Goal: Information Seeking & Learning: Learn about a topic

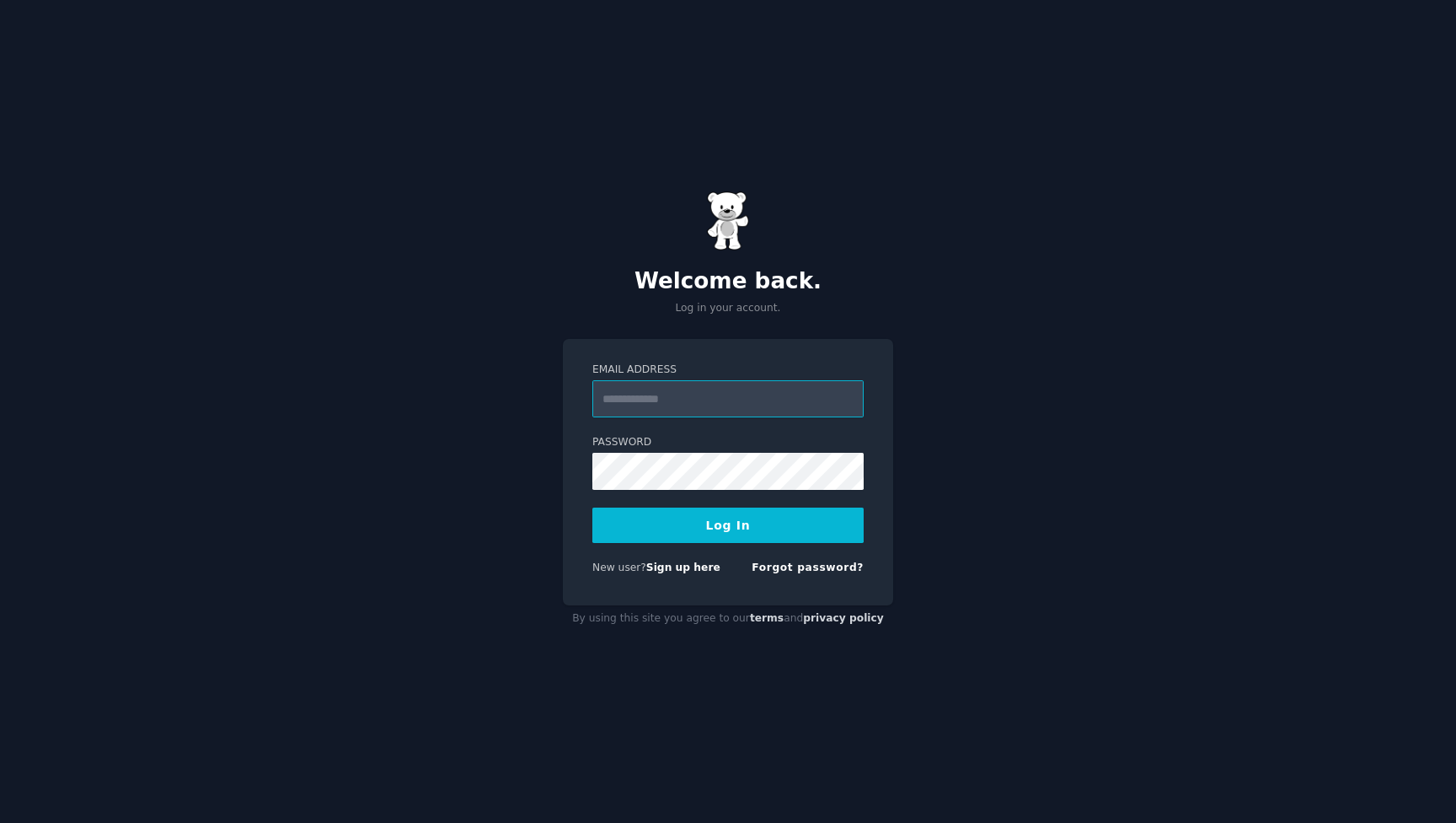
type input "**********"
click at [728, 524] on button "Log In" at bounding box center [728, 525] width 271 height 36
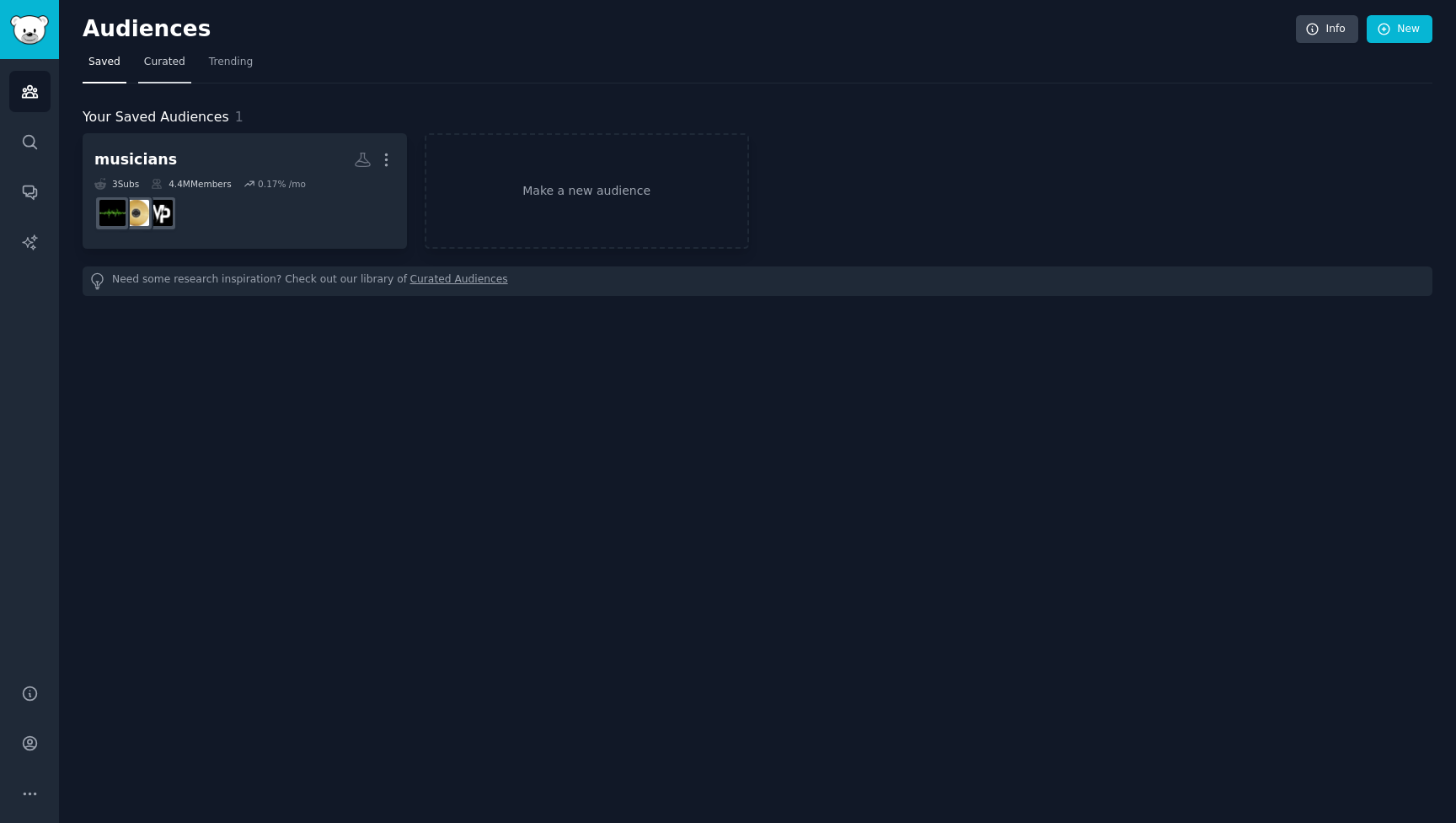
click at [162, 68] on span "Curated" at bounding box center [165, 63] width 41 height 16
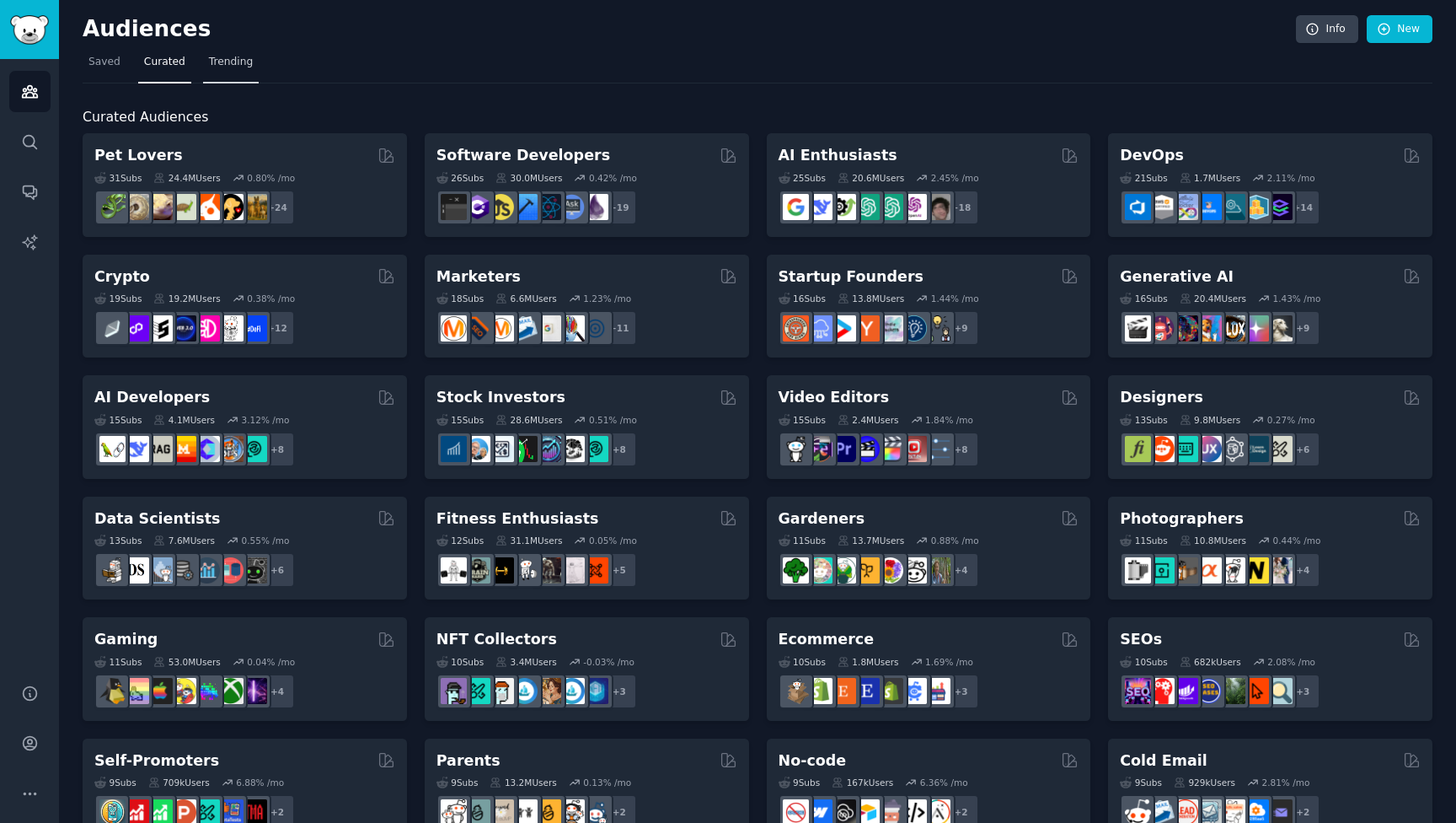
click at [215, 79] on link "Trending" at bounding box center [231, 66] width 56 height 35
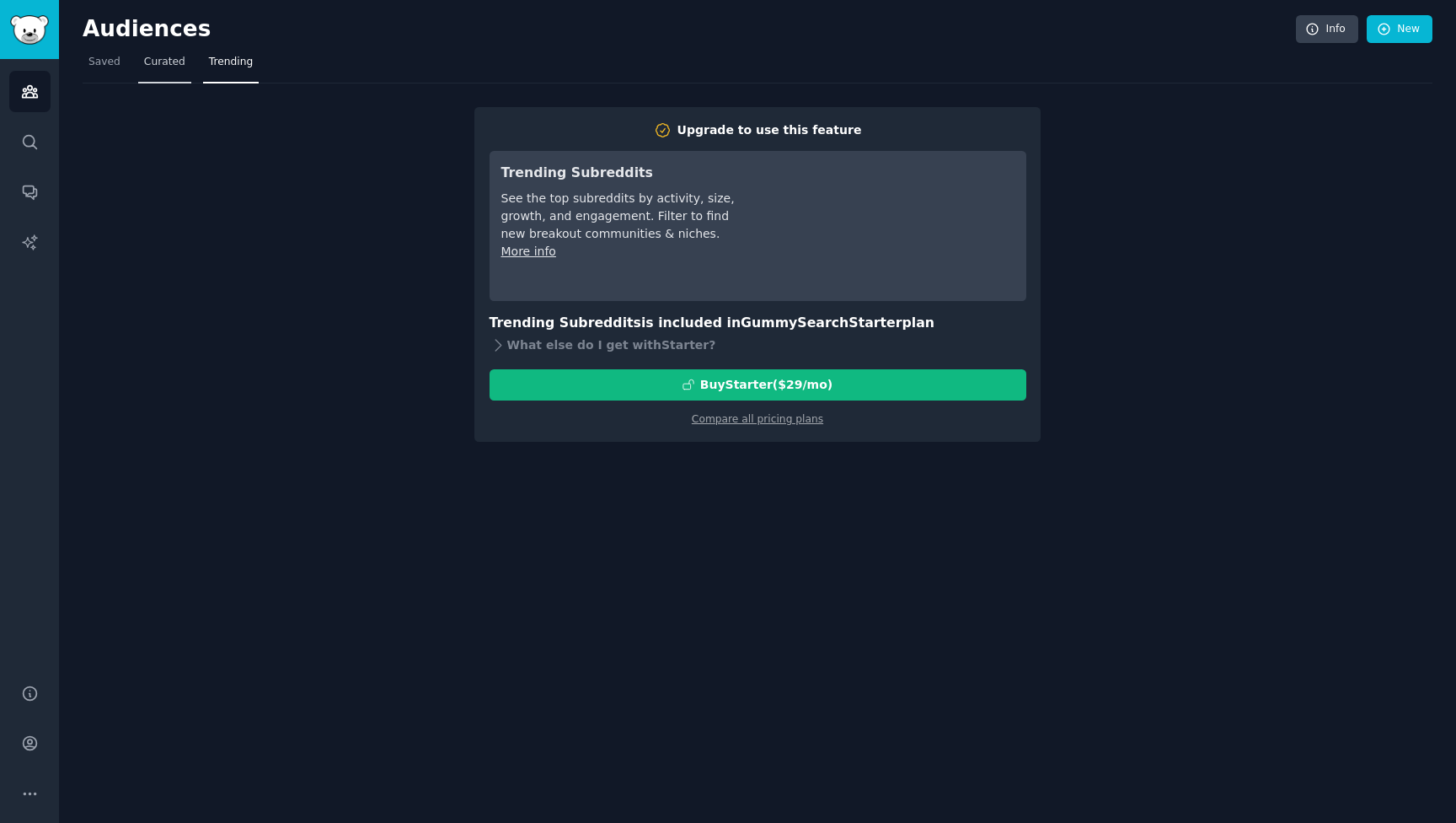
click at [171, 76] on link "Curated" at bounding box center [165, 66] width 53 height 35
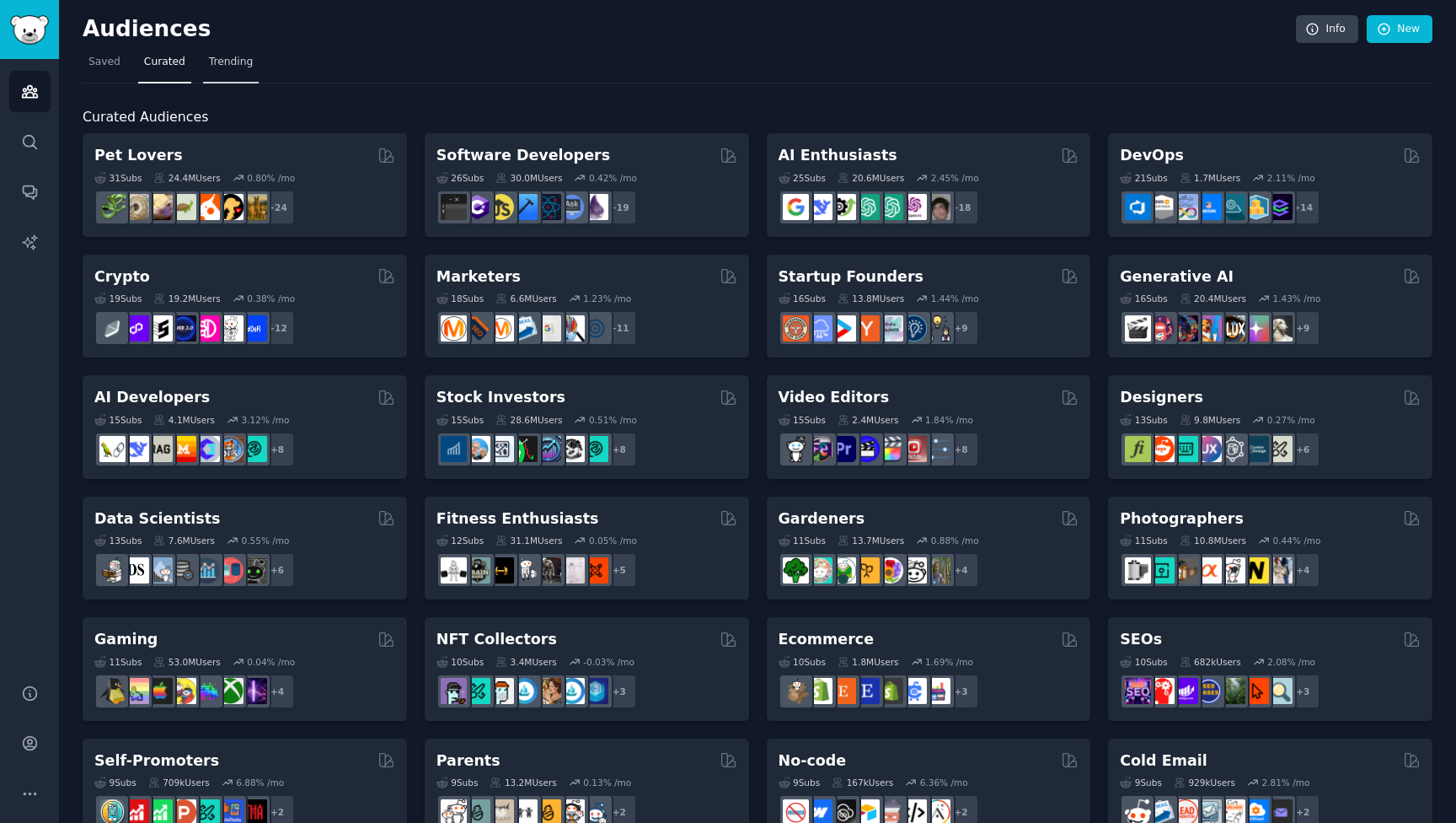
drag, startPoint x: 209, startPoint y: 84, endPoint x: 225, endPoint y: 72, distance: 20.0
click at [209, 84] on div "Curated Audiences Pet Lovers 31 Sub s 24.4M Users 0.80 % /mo + 24 Software Deve…" at bounding box center [757, 705] width 1350 height 1243
click at [225, 71] on link "Trending" at bounding box center [231, 66] width 56 height 35
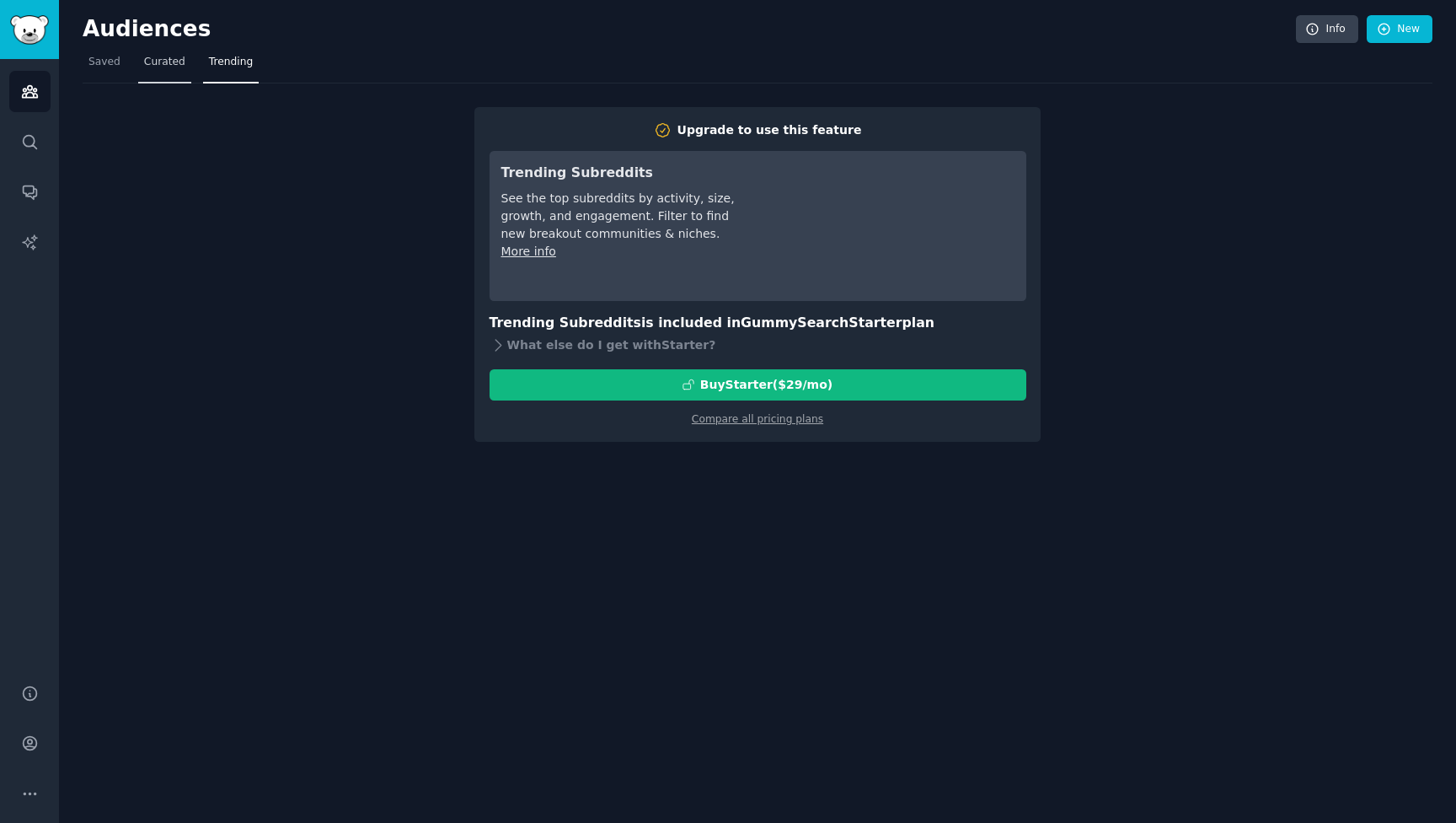
click at [161, 74] on link "Curated" at bounding box center [165, 66] width 53 height 35
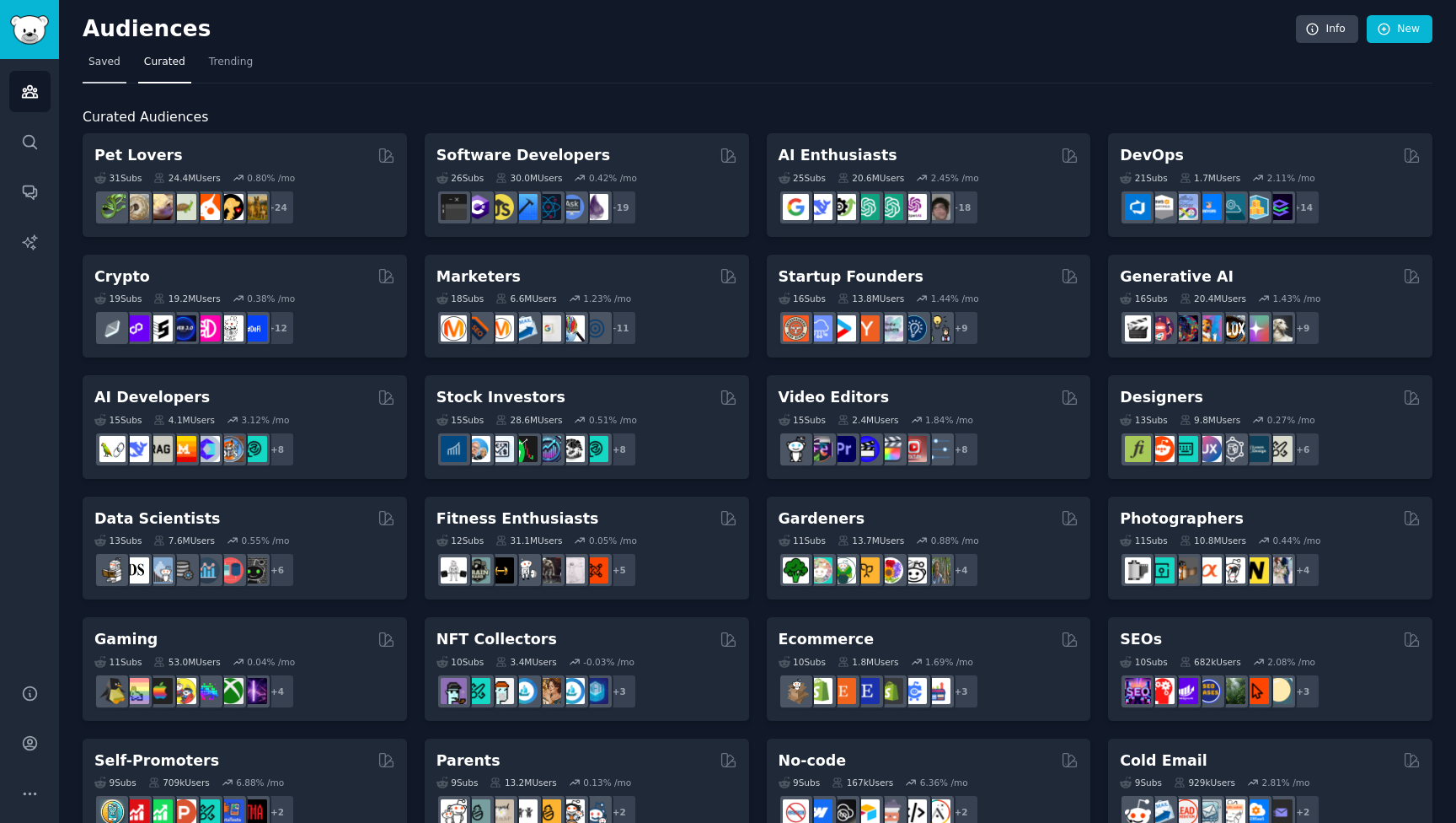
click at [102, 71] on link "Saved" at bounding box center [105, 66] width 44 height 35
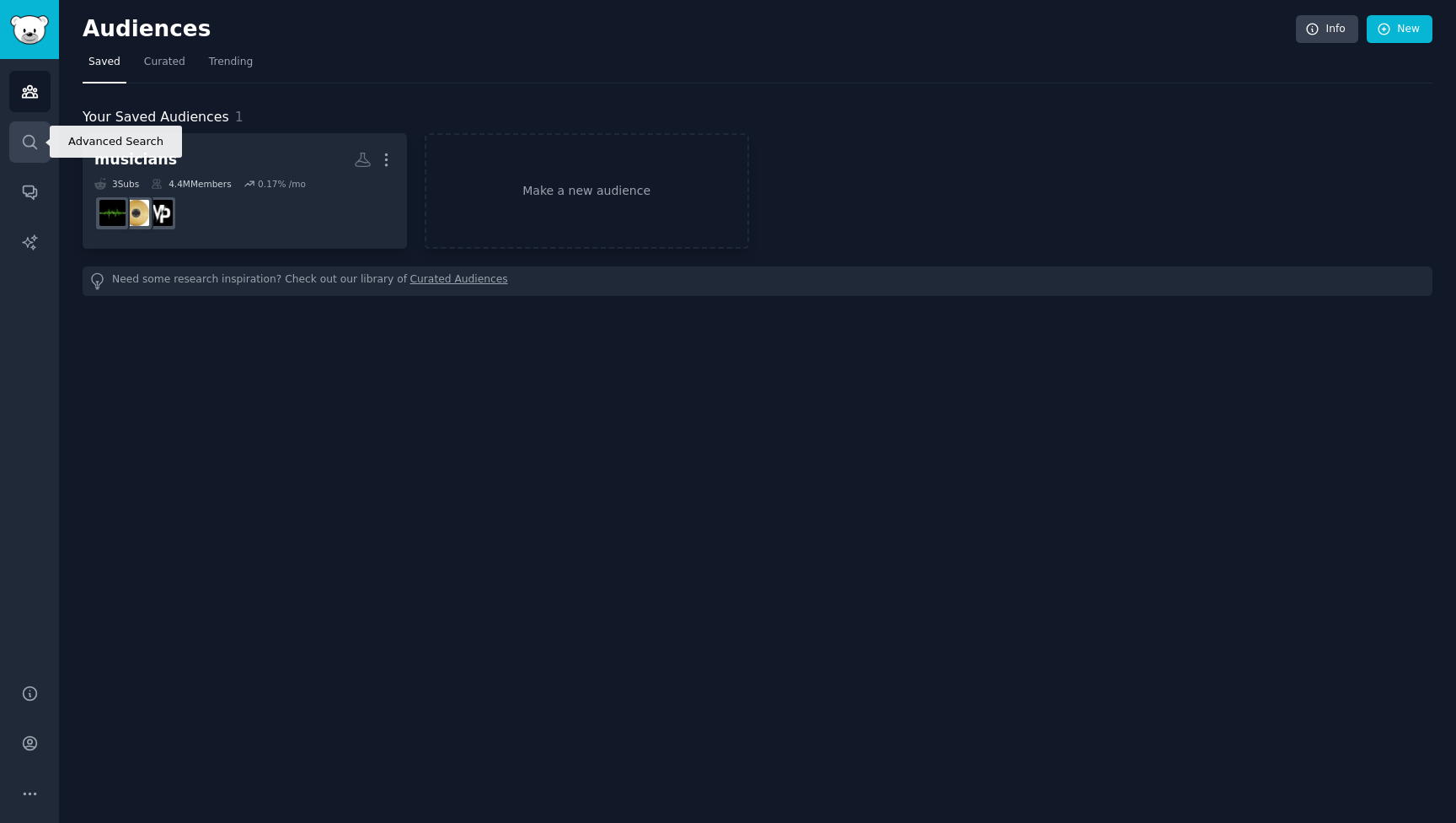
click at [22, 144] on icon "Sidebar" at bounding box center [29, 142] width 17 height 17
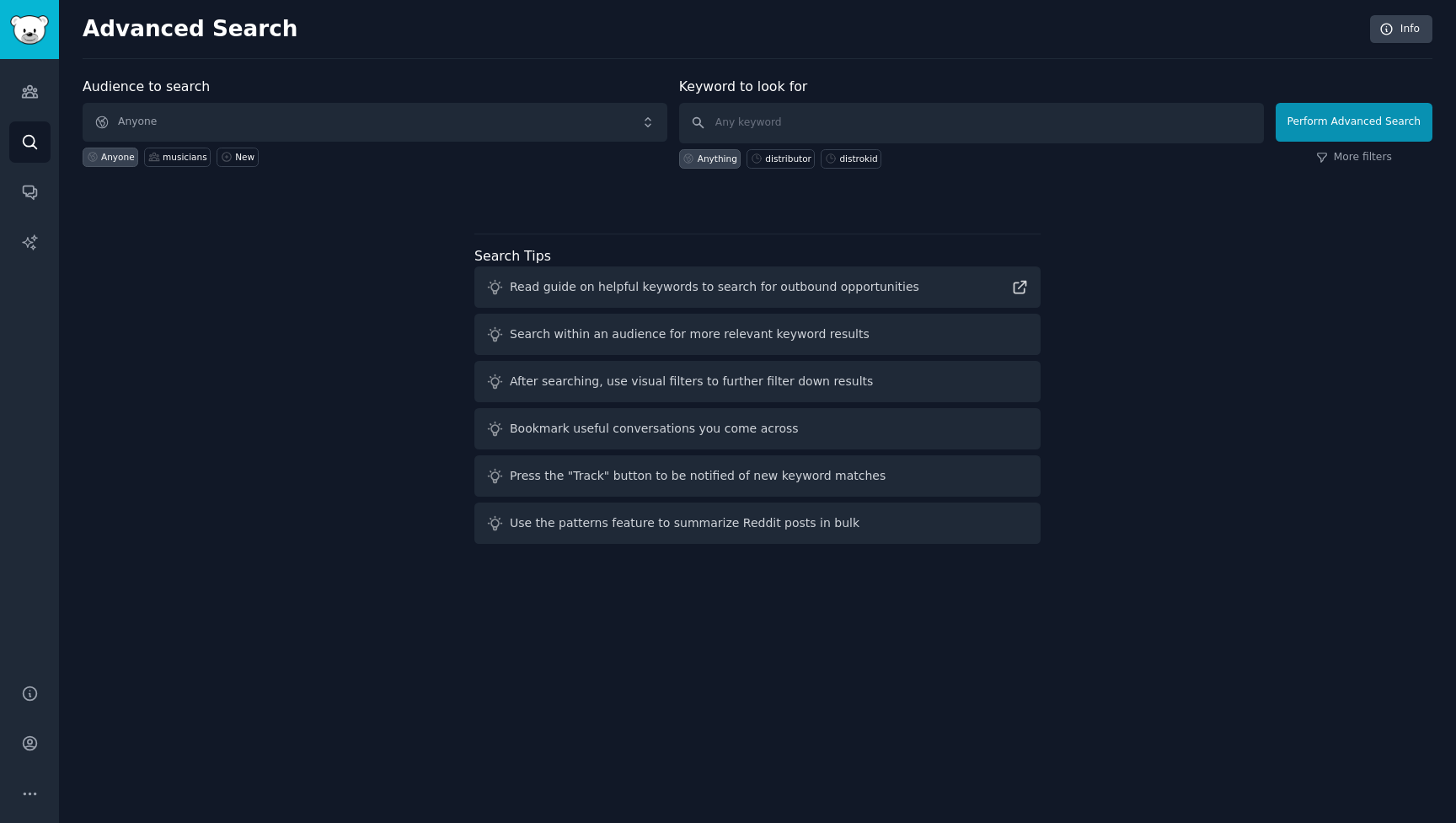
click at [348, 119] on span "Anyone" at bounding box center [375, 122] width 585 height 39
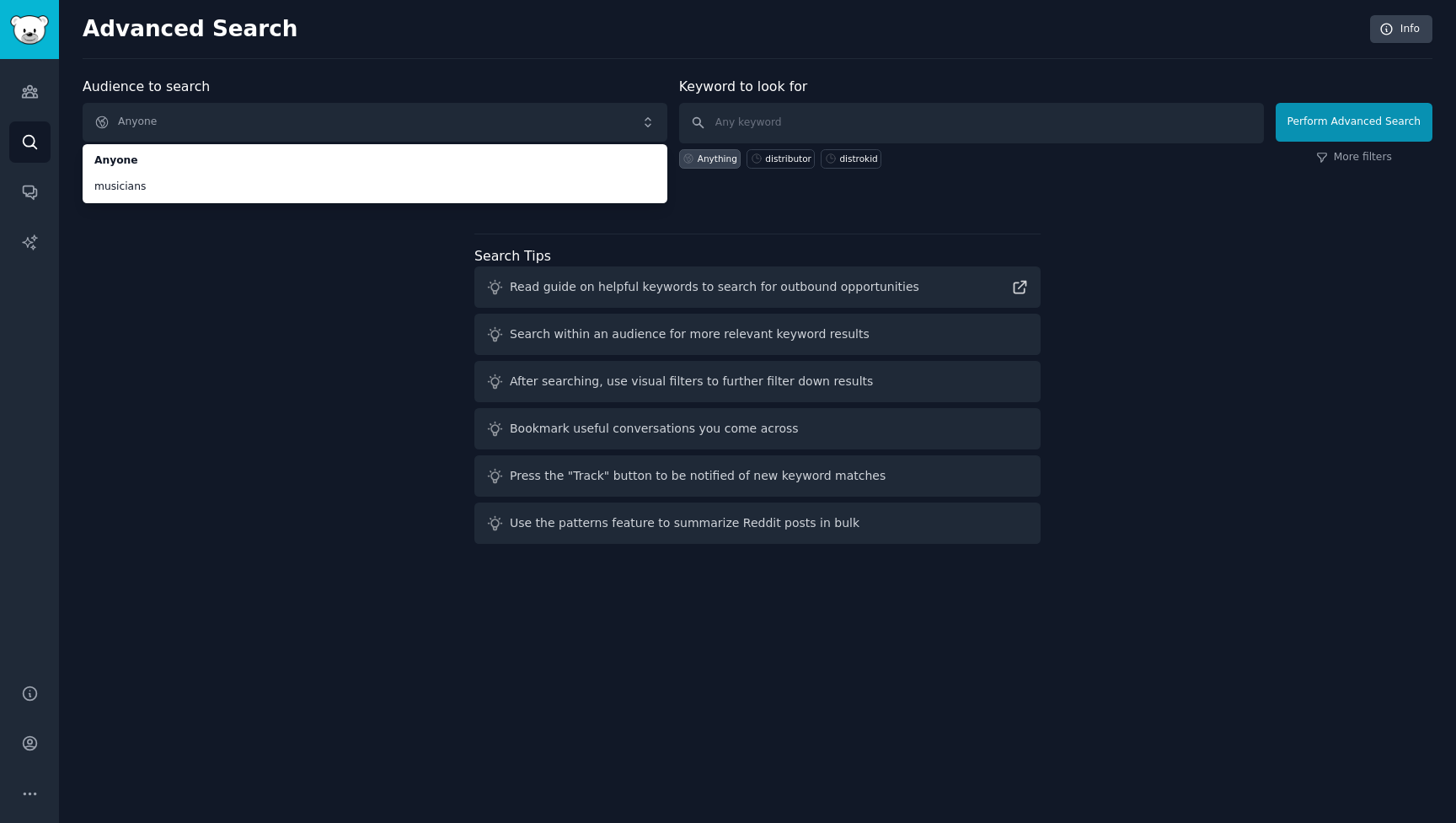
click at [314, 352] on div "Audience to search Anyone Anyone musicians Anyone musicians New Keyword to look…" at bounding box center [757, 313] width 1350 height 474
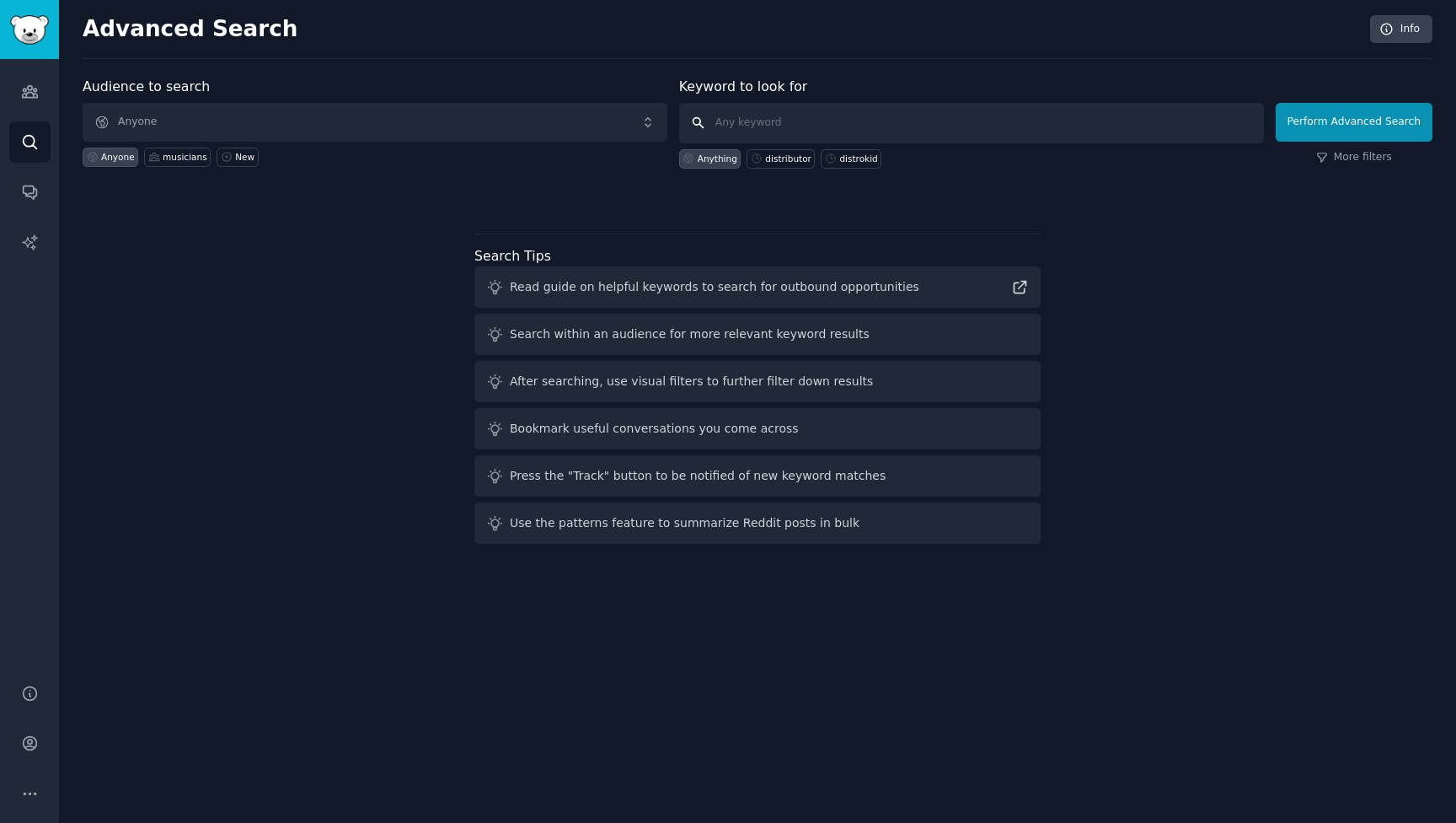
click at [743, 135] on input "text" at bounding box center [972, 123] width 585 height 40
type input "music distributor"
click at [1357, 121] on button "Perform Advanced Search" at bounding box center [1354, 122] width 157 height 39
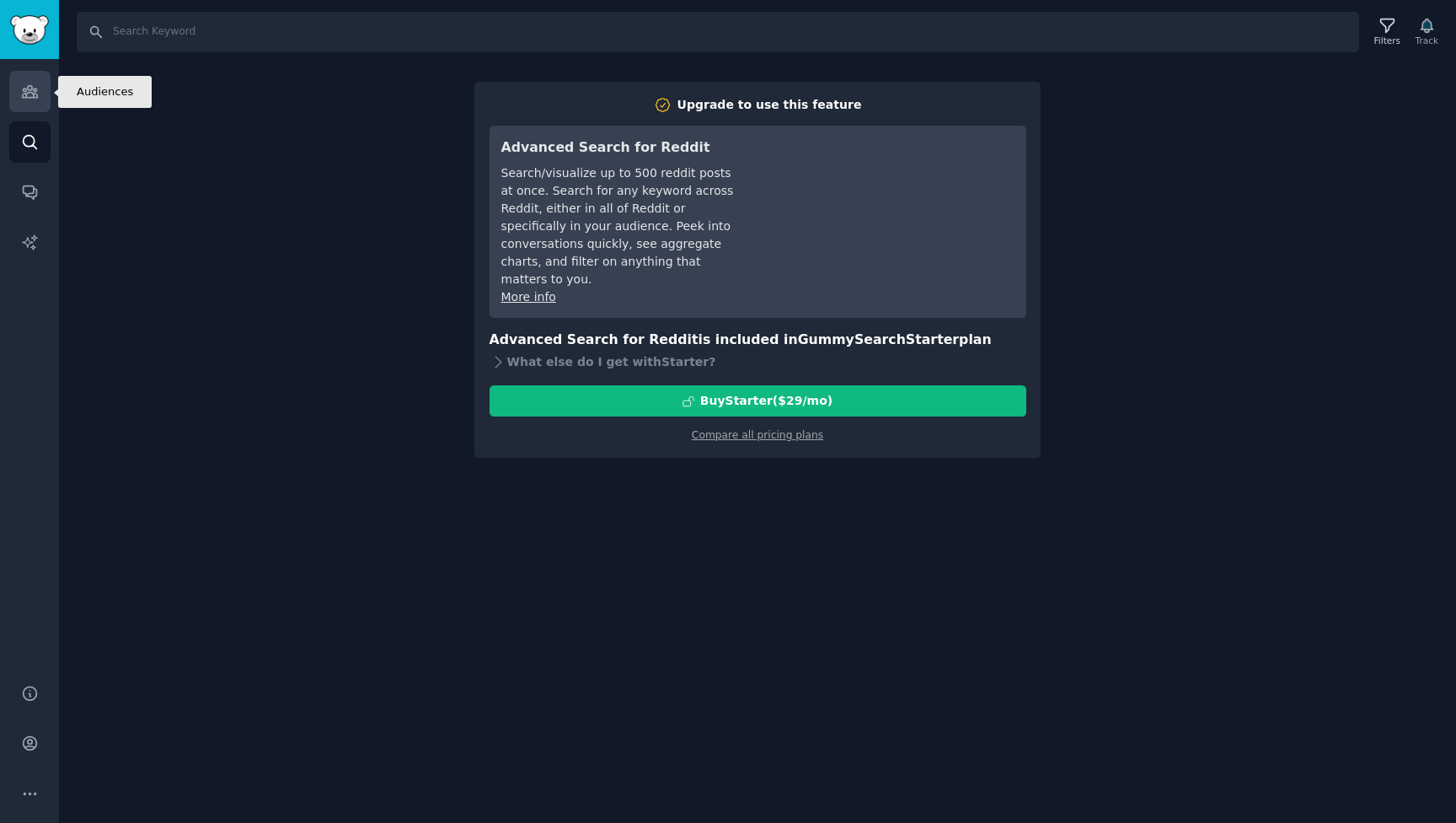
click at [28, 86] on icon "Sidebar" at bounding box center [29, 92] width 16 height 12
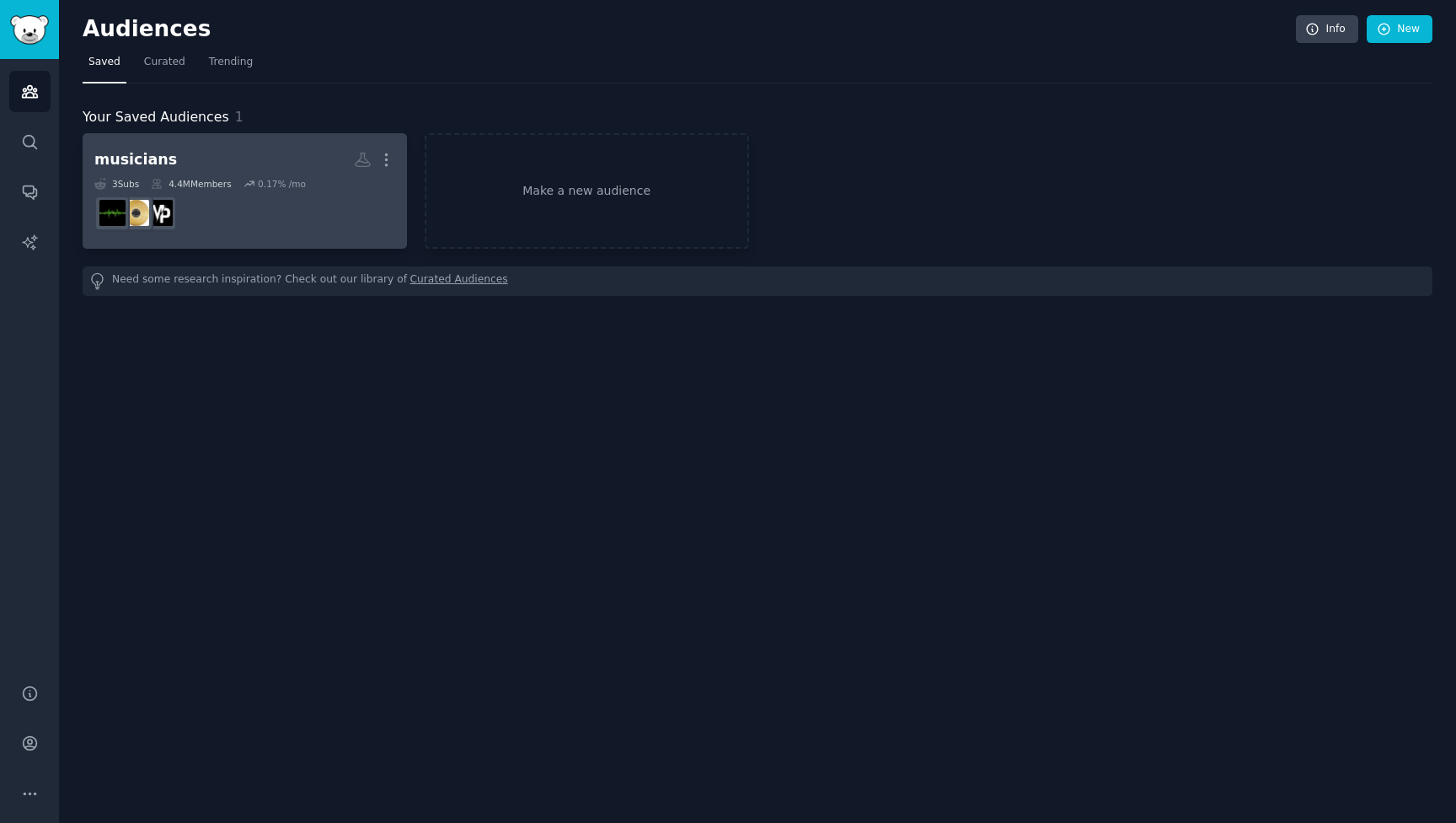
click at [155, 159] on div "musicians" at bounding box center [136, 159] width 83 height 21
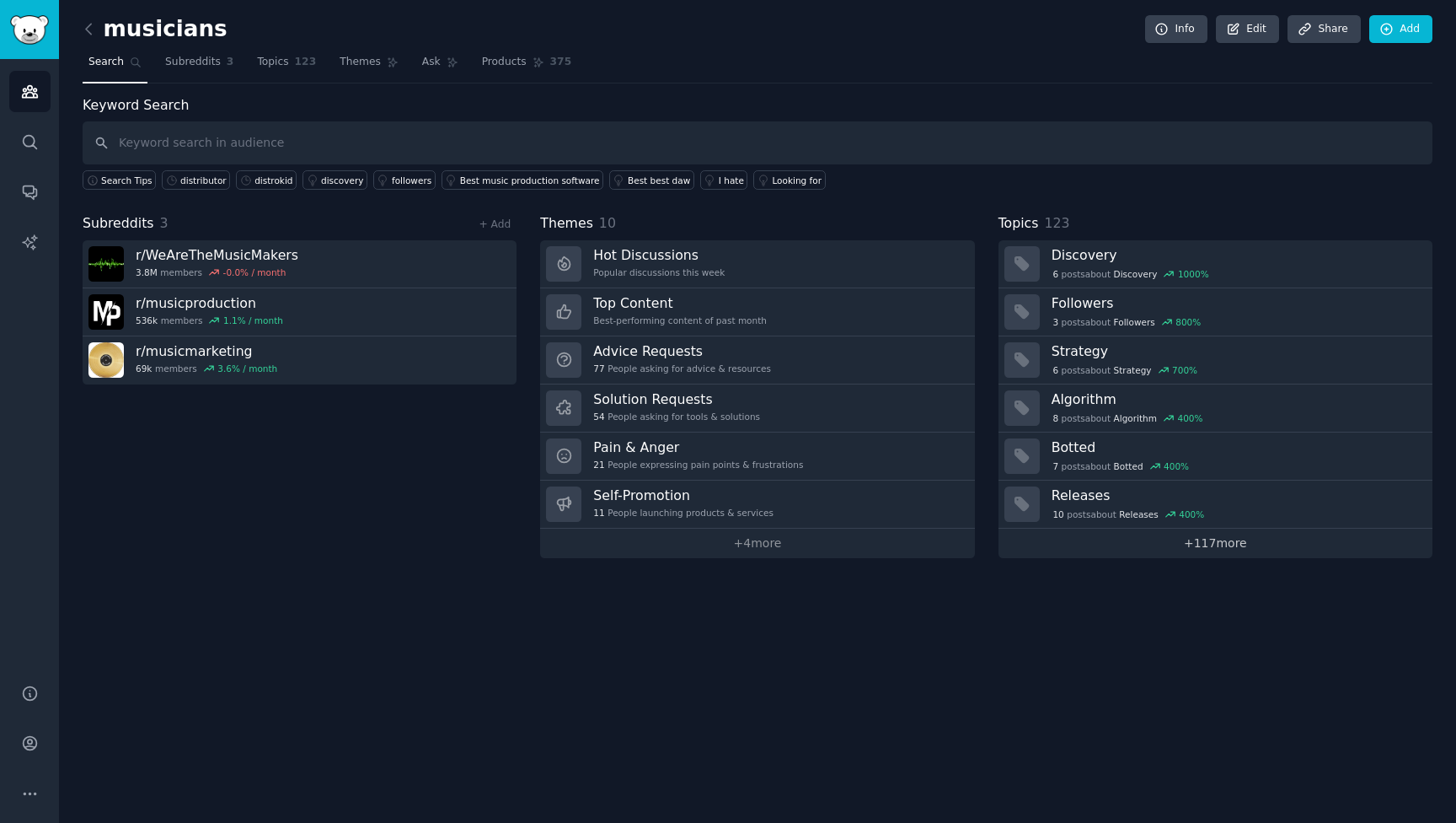
click at [1180, 546] on link "+ 117 more" at bounding box center [1216, 543] width 434 height 29
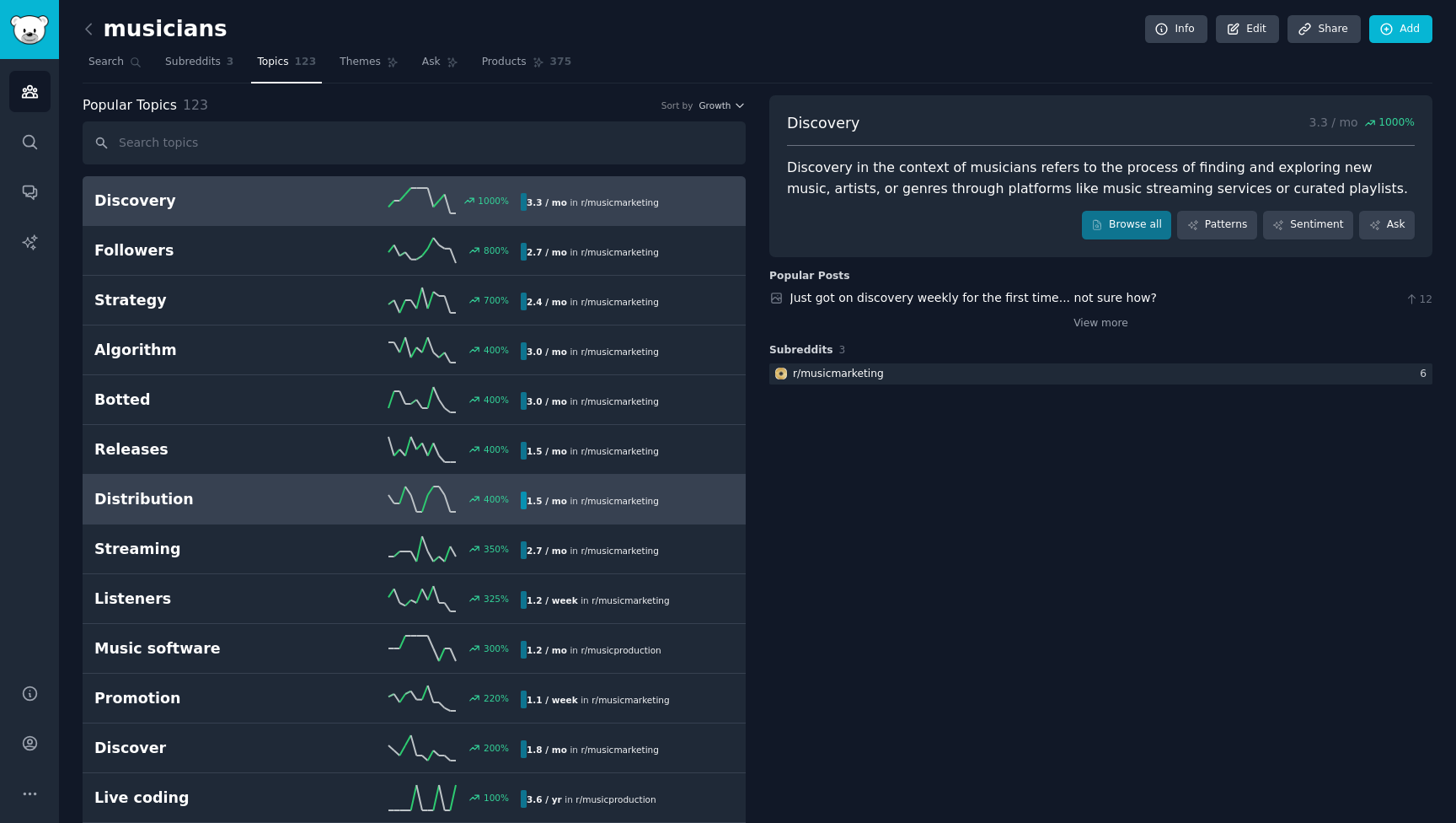
click at [295, 492] on h2 "Distribution" at bounding box center [201, 499] width 213 height 21
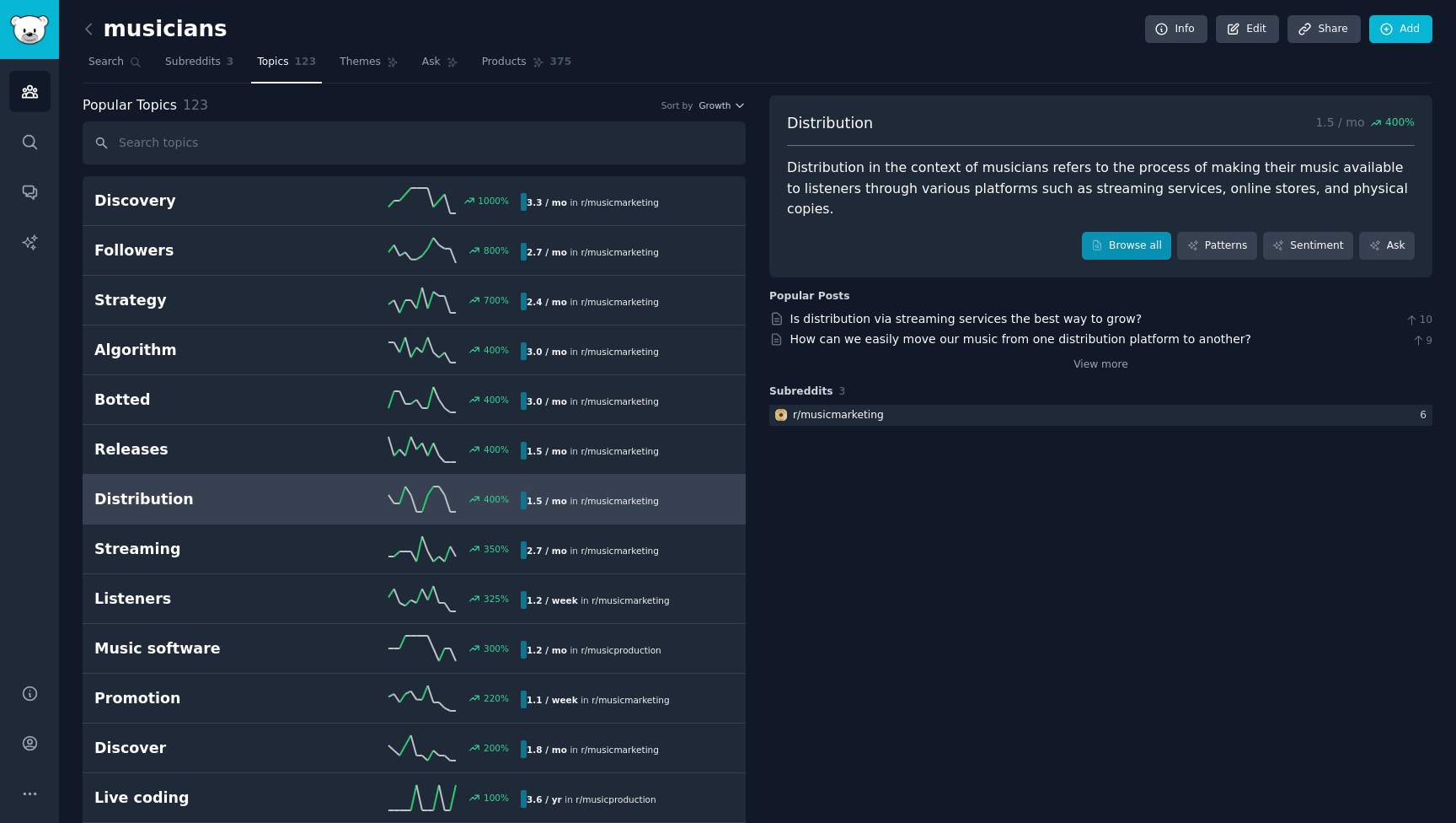
click at [1096, 241] on icon at bounding box center [1098, 246] width 7 height 9
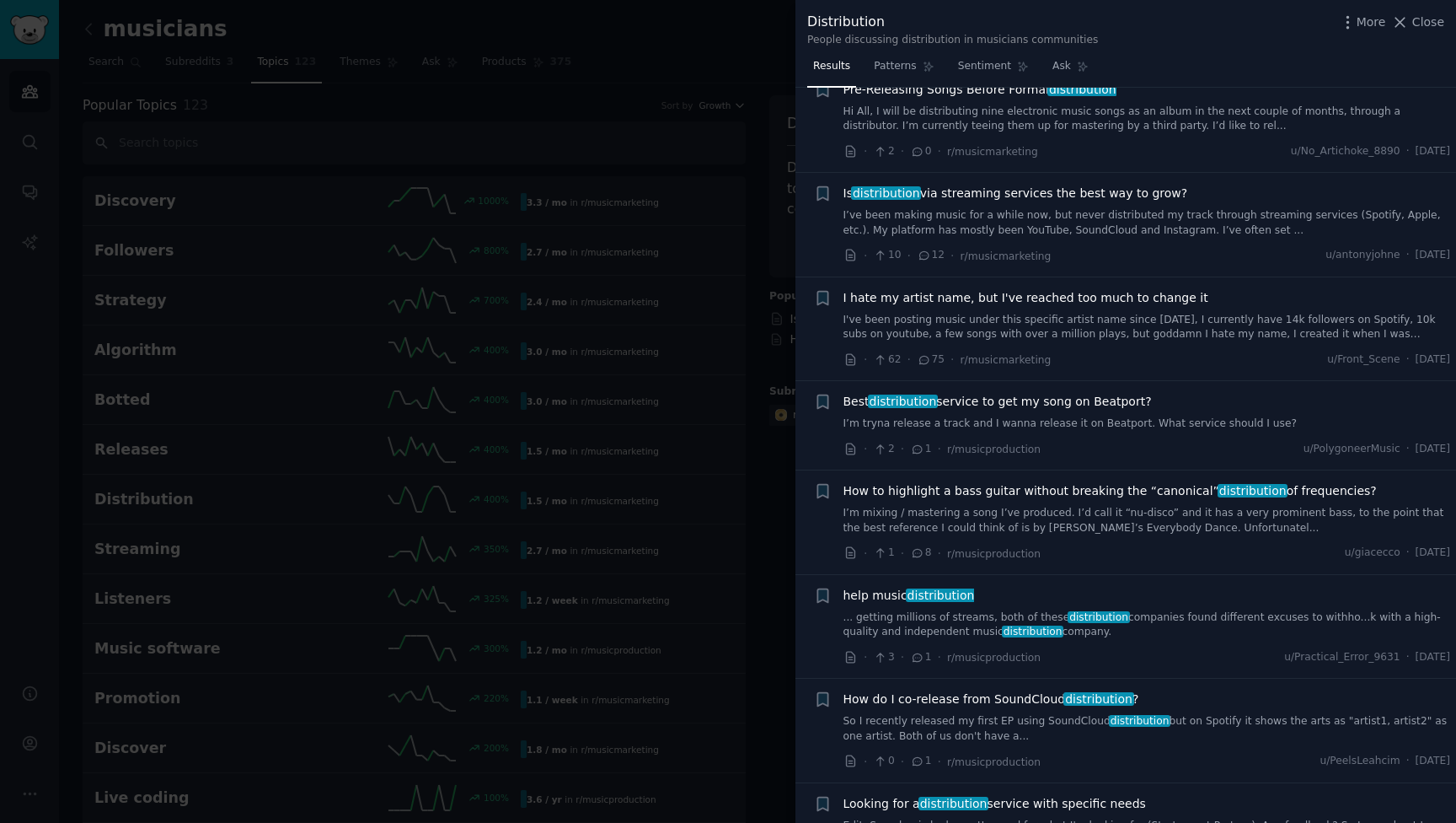
scroll to position [2041, 0]
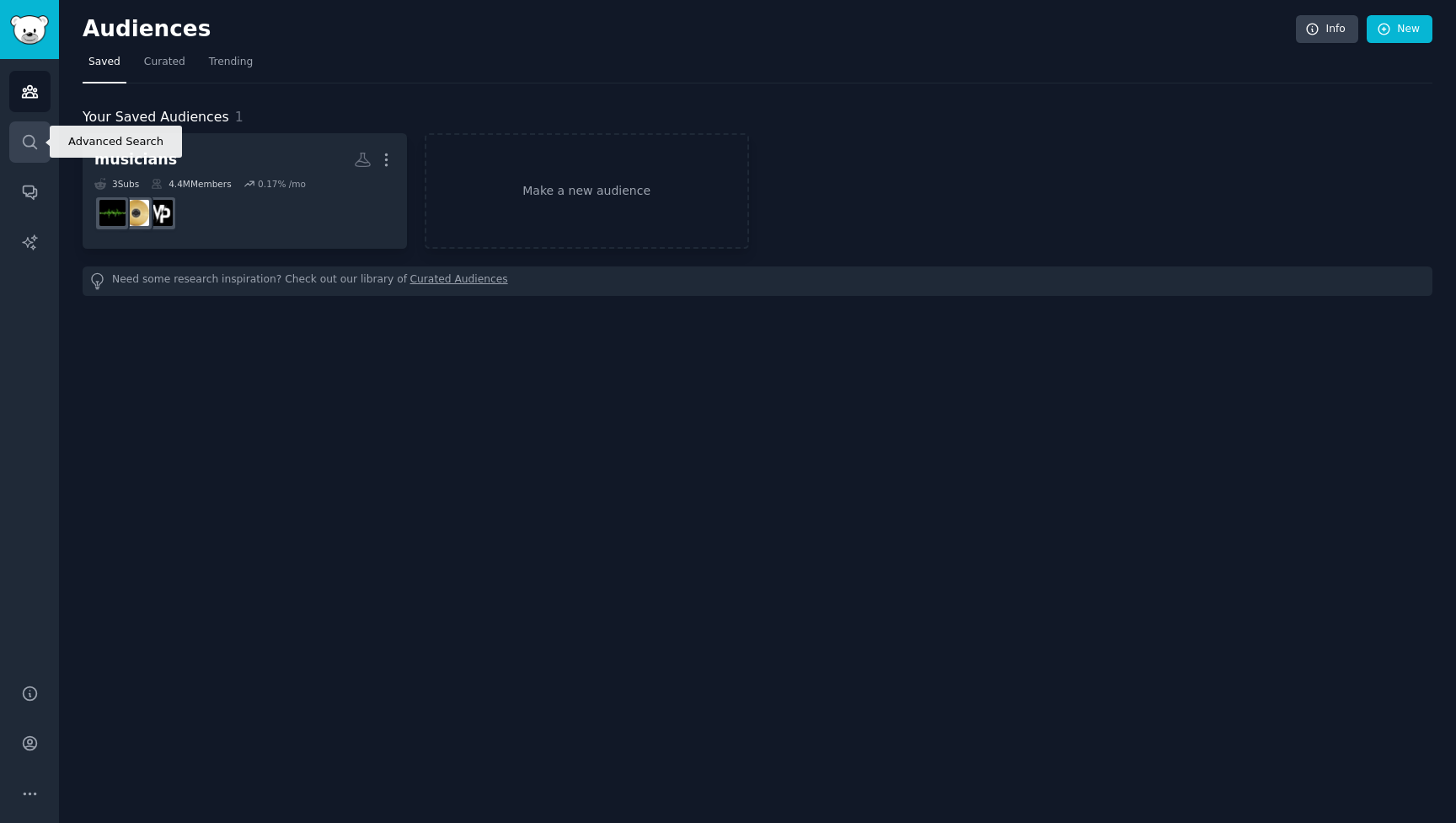
click at [29, 147] on icon "Sidebar" at bounding box center [29, 142] width 14 height 14
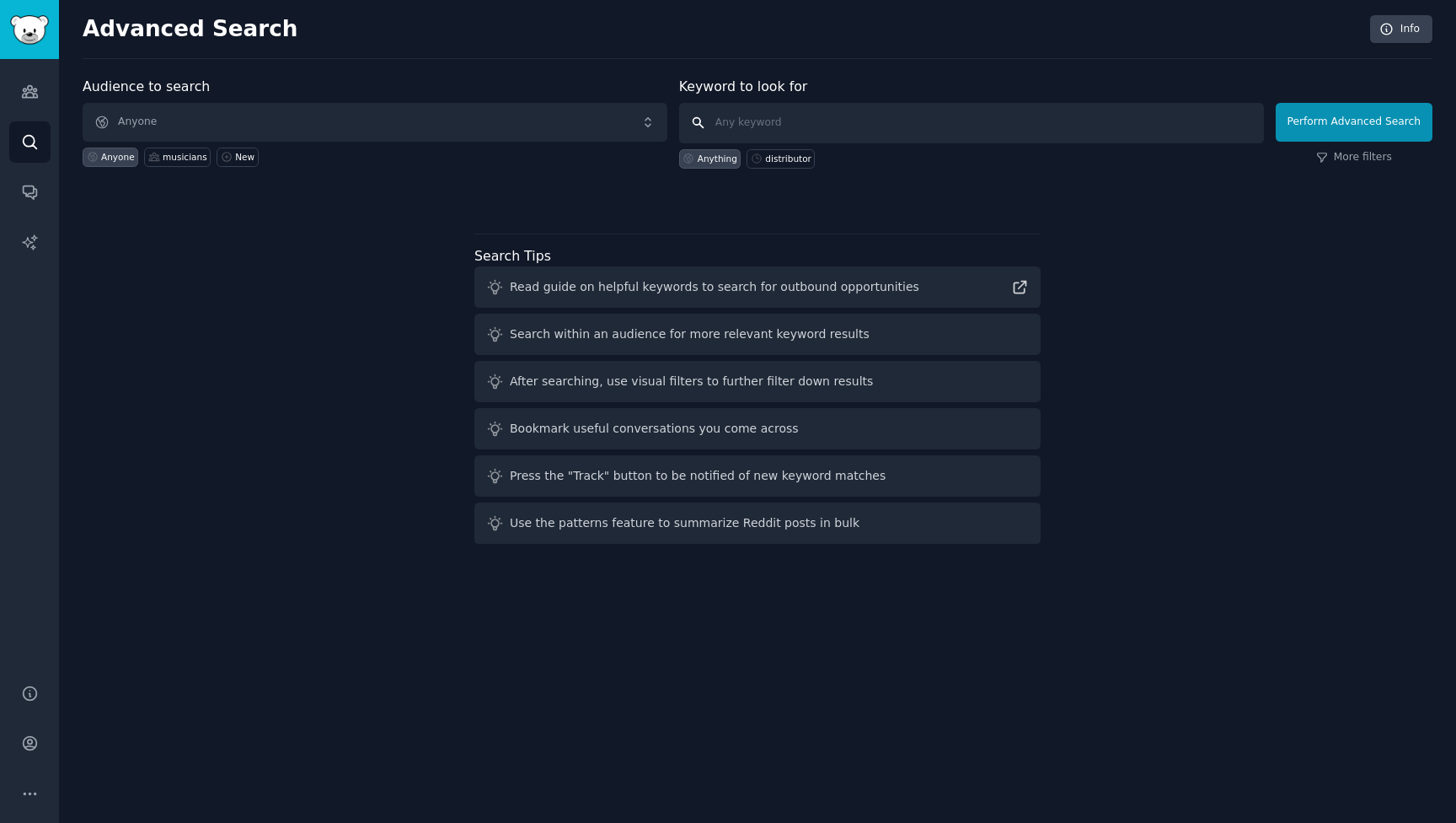
click at [731, 117] on input "text" at bounding box center [972, 123] width 585 height 40
type input "ad tracking"
click at [1357, 121] on button "Perform Advanced Search" at bounding box center [1354, 122] width 157 height 39
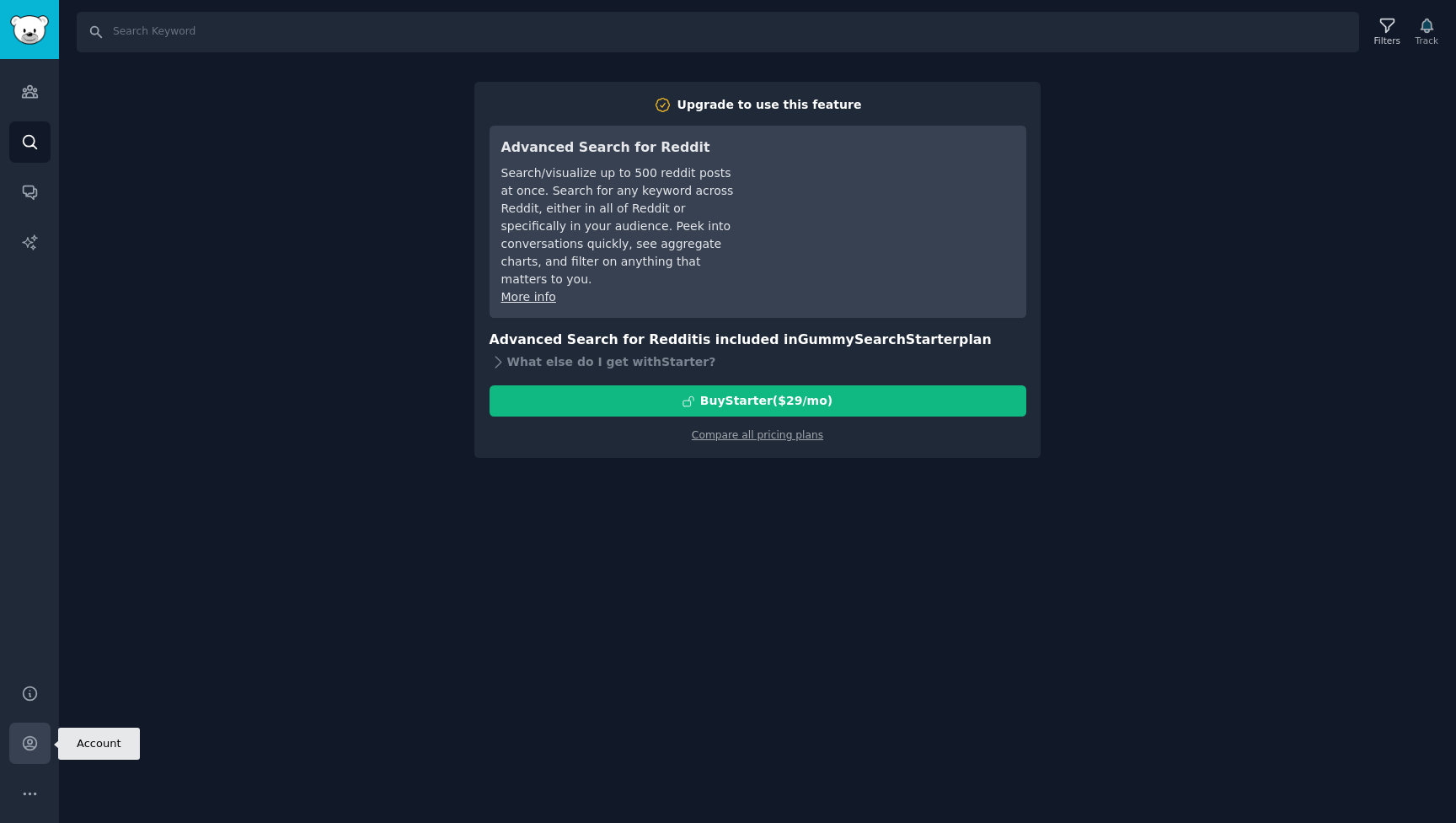
click at [21, 740] on icon "Sidebar" at bounding box center [29, 743] width 17 height 17
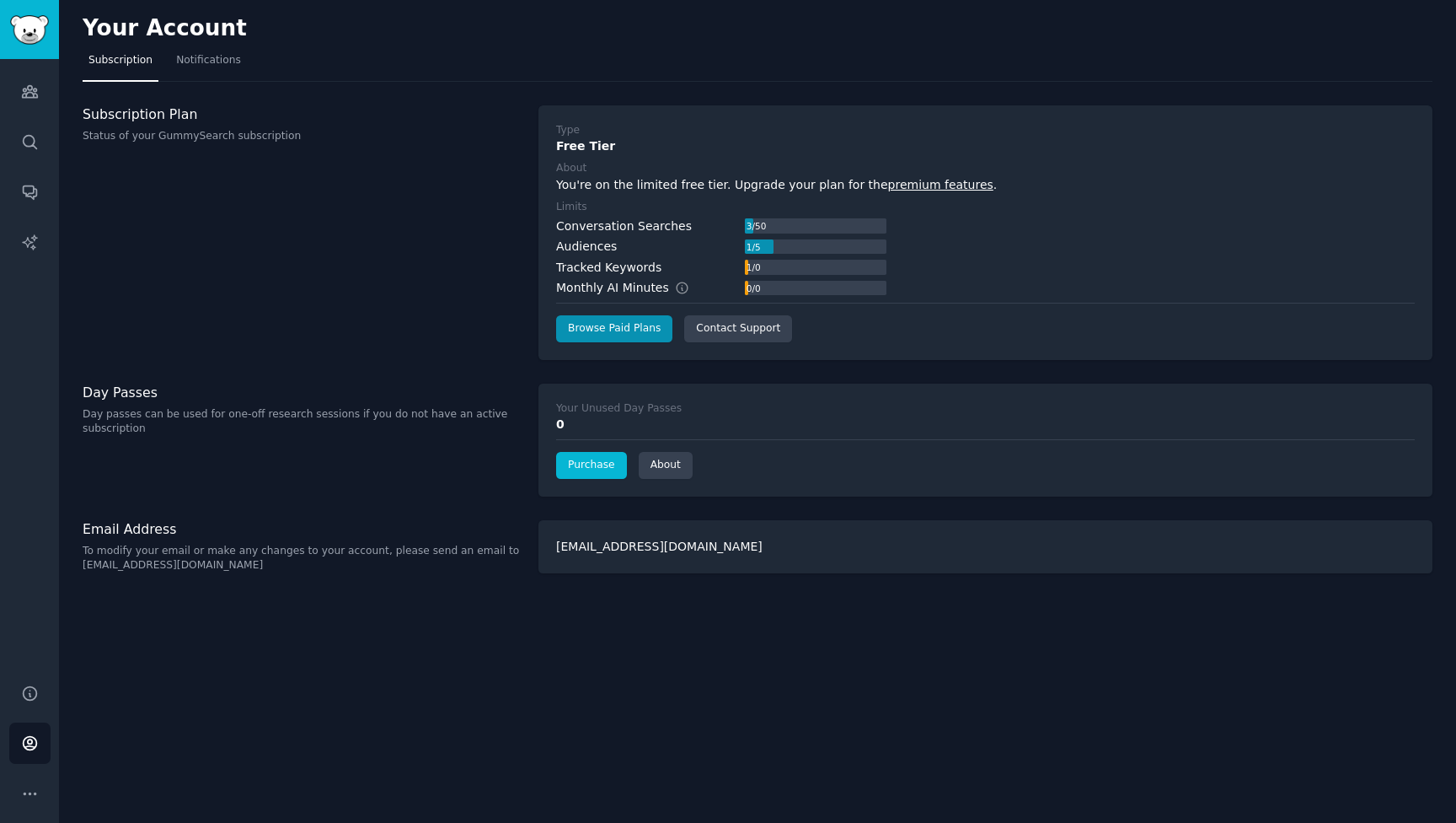
click at [583, 470] on link "Purchase" at bounding box center [591, 464] width 71 height 27
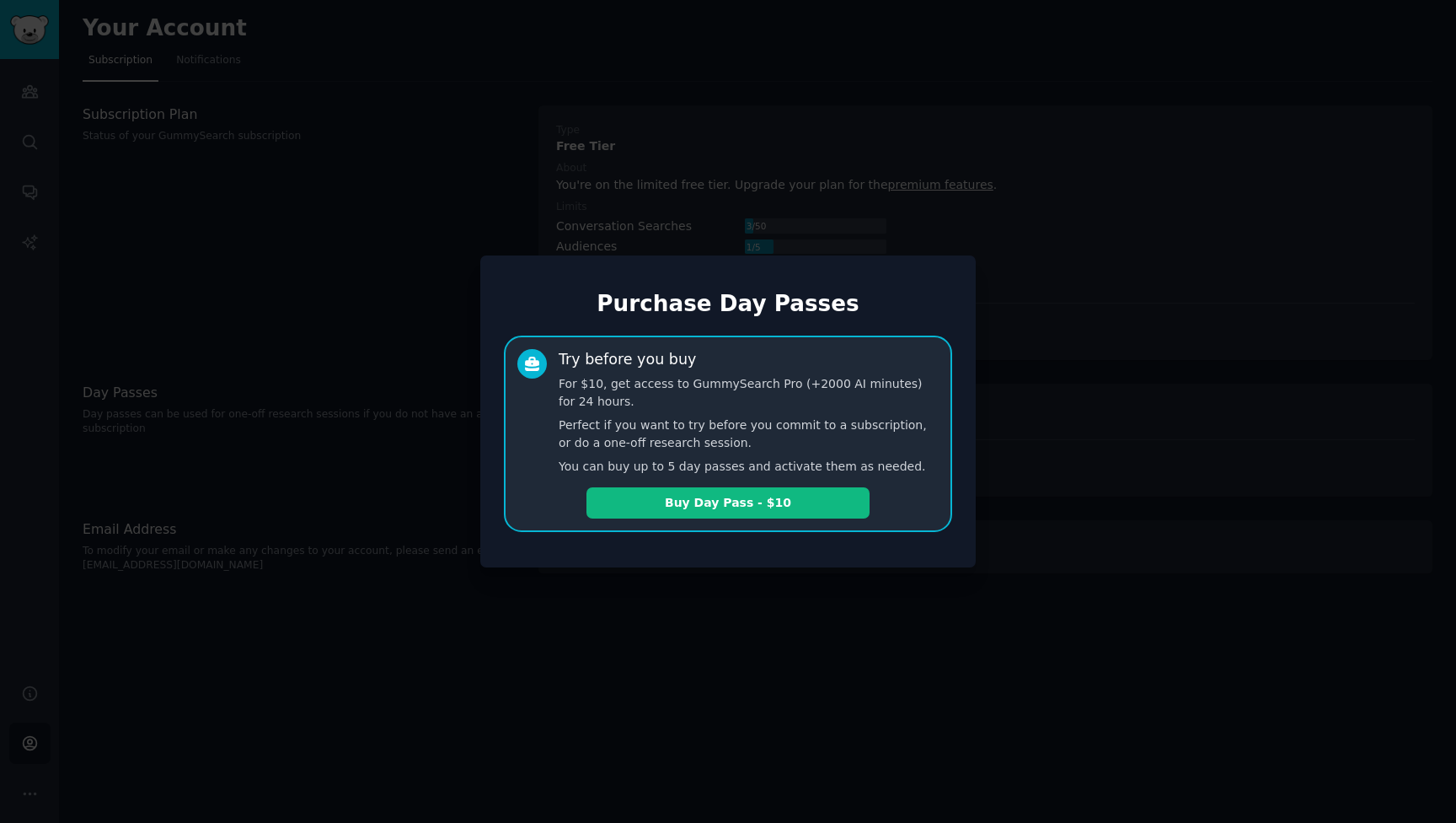
click at [518, 203] on div at bounding box center [728, 411] width 1456 height 823
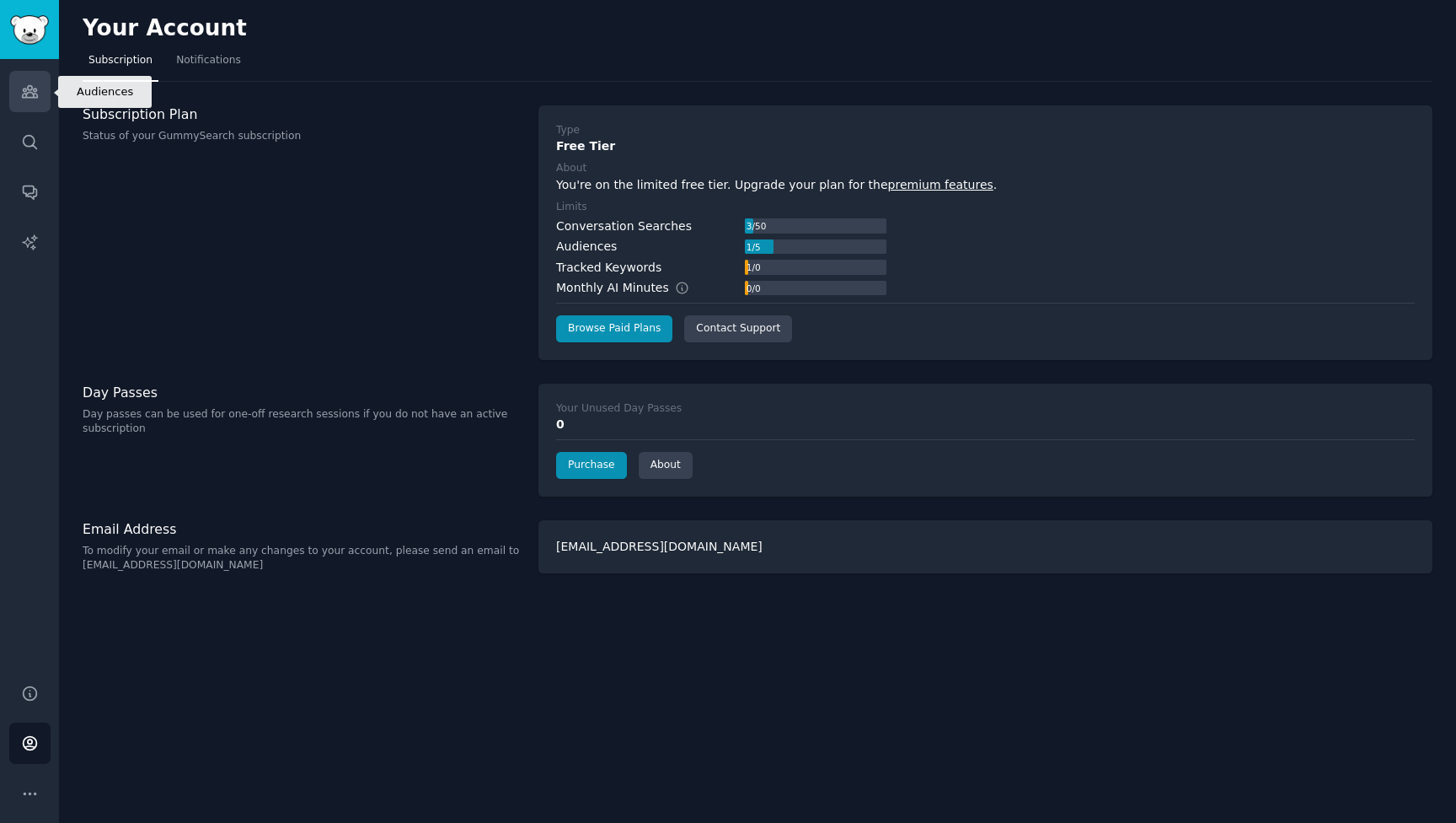
click at [21, 96] on icon "Sidebar" at bounding box center [29, 91] width 17 height 17
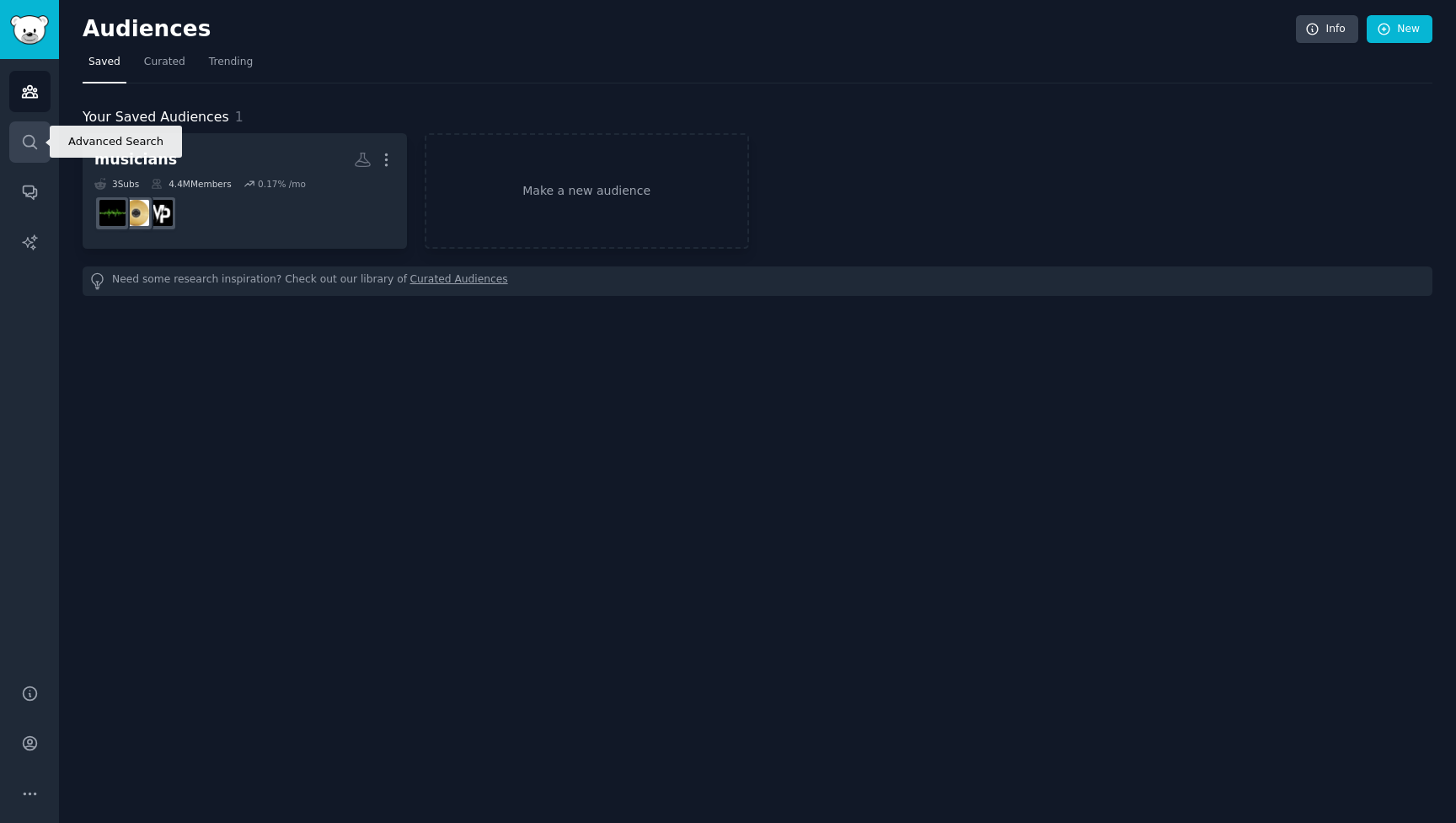
click at [35, 149] on icon "Sidebar" at bounding box center [29, 142] width 17 height 17
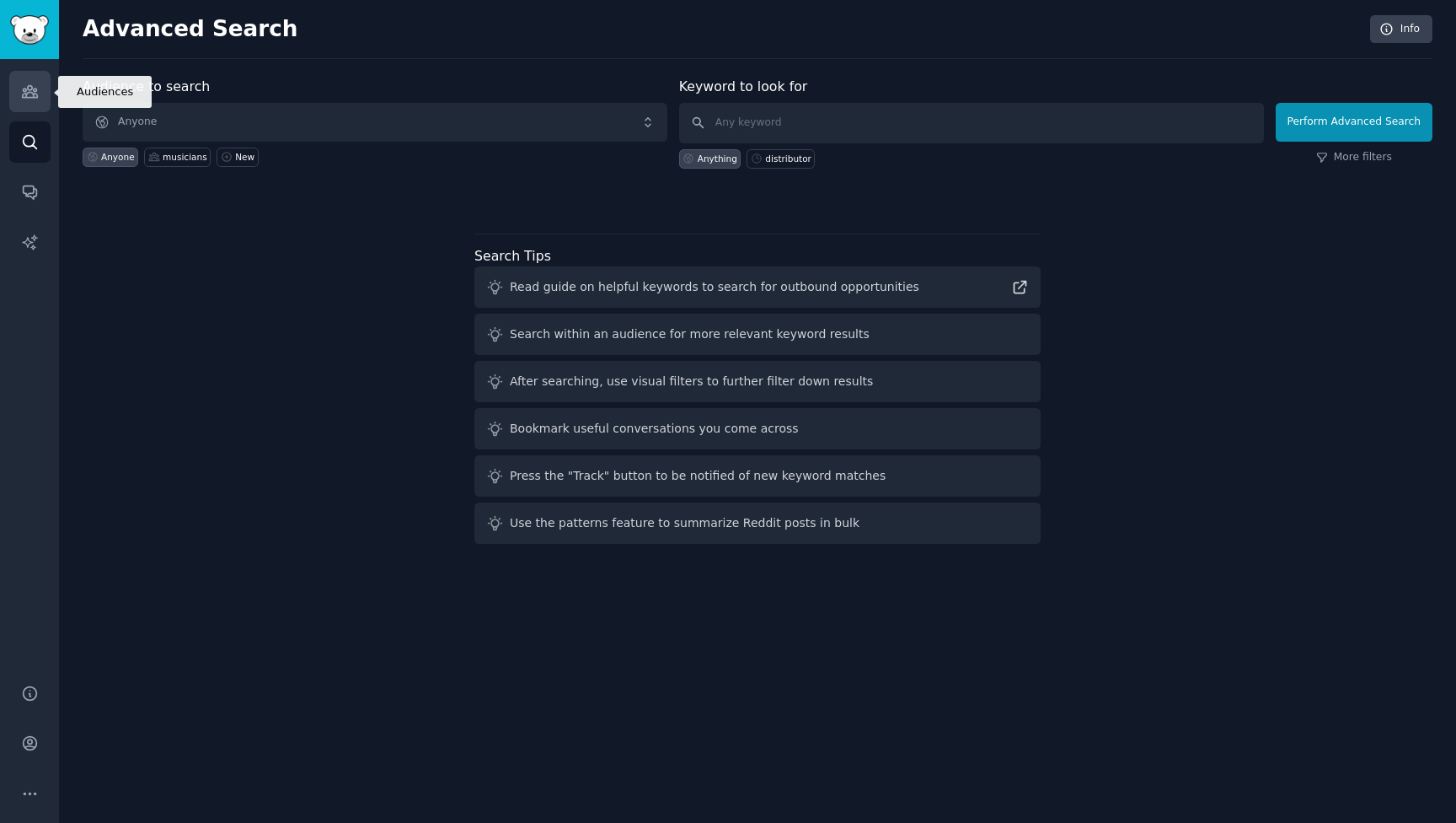
click at [32, 103] on link "Audiences" at bounding box center [29, 91] width 41 height 41
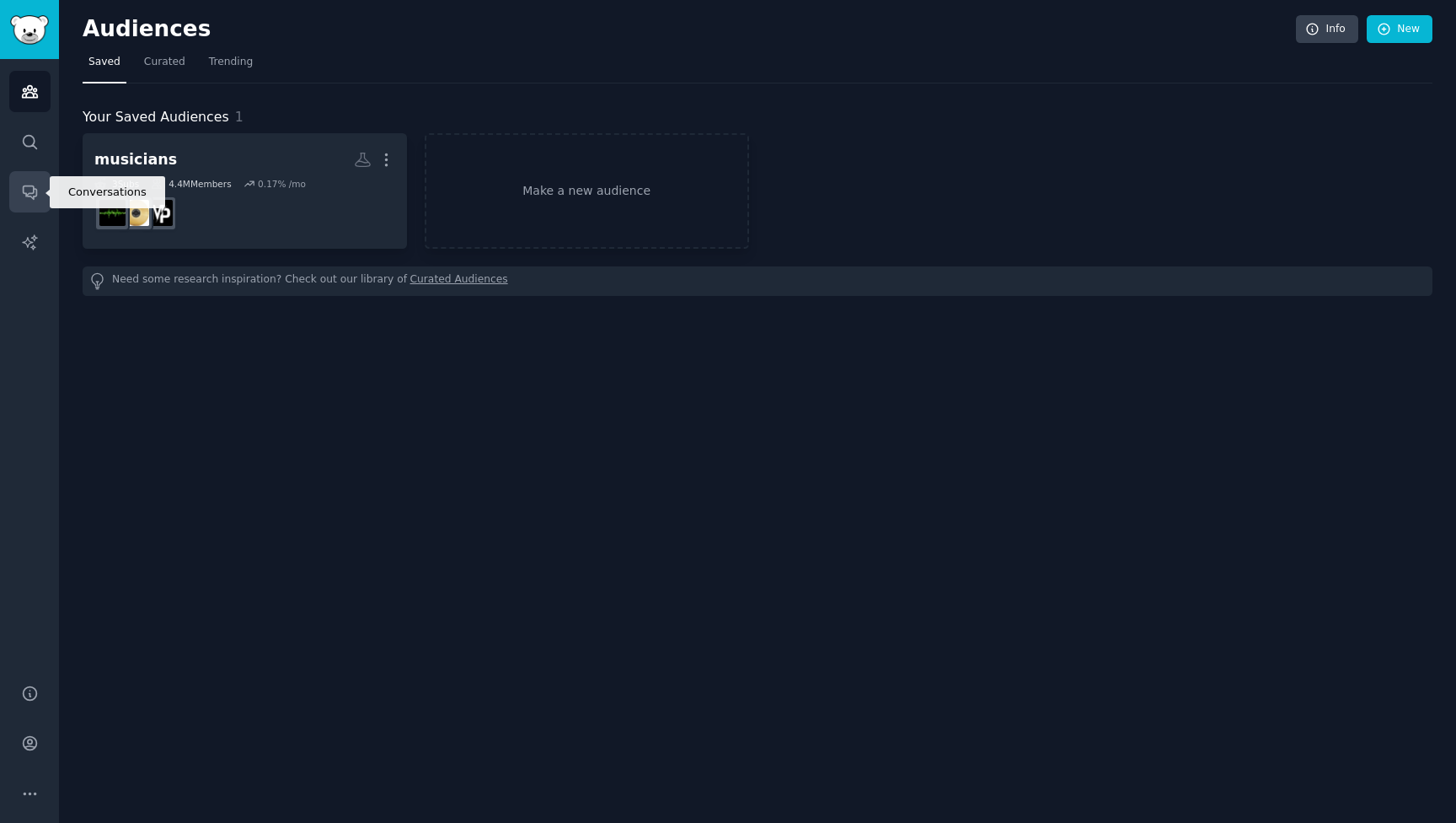
click at [30, 198] on icon "Sidebar" at bounding box center [29, 193] width 14 height 14
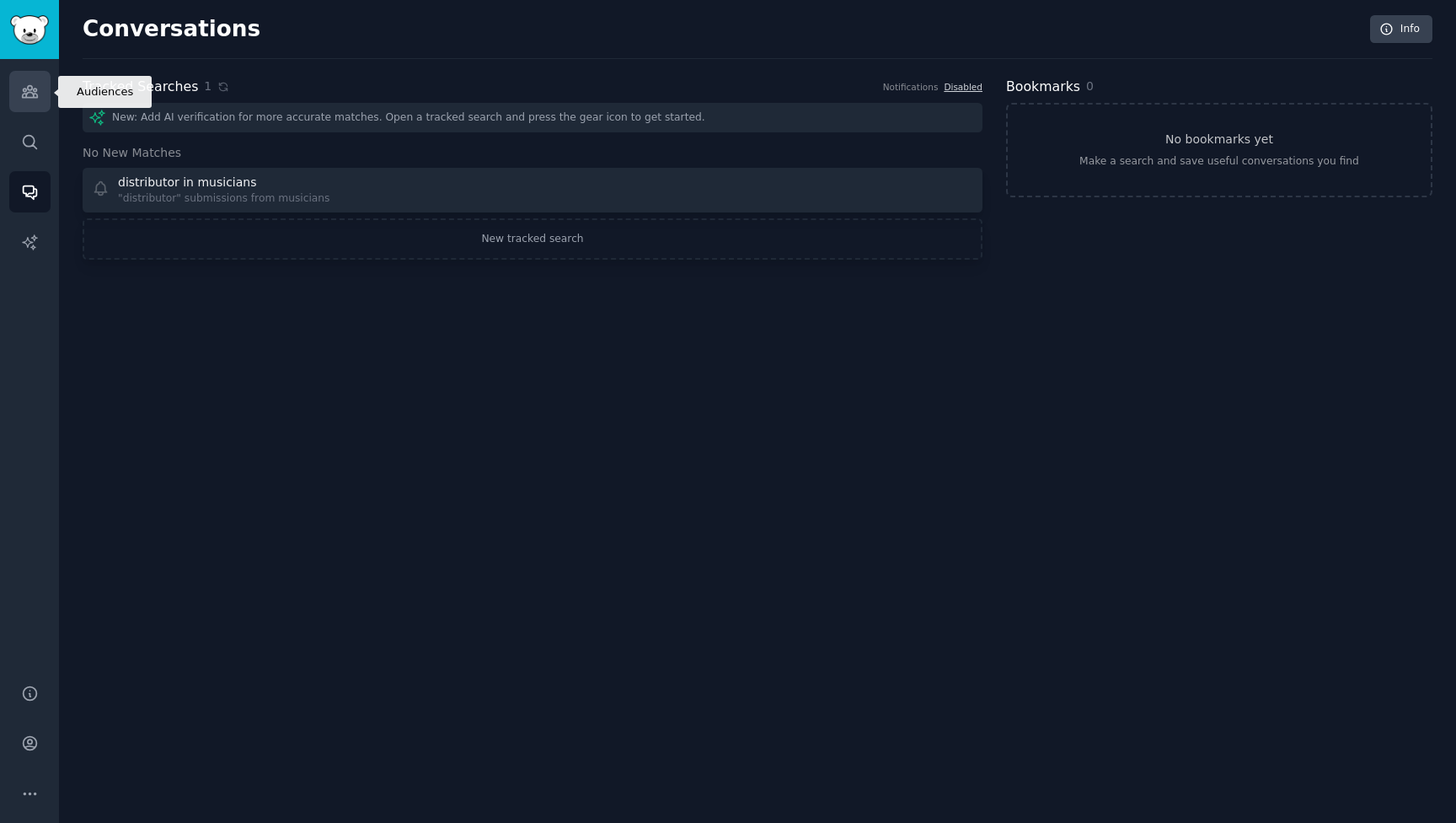
click at [32, 74] on link "Audiences" at bounding box center [29, 91] width 41 height 41
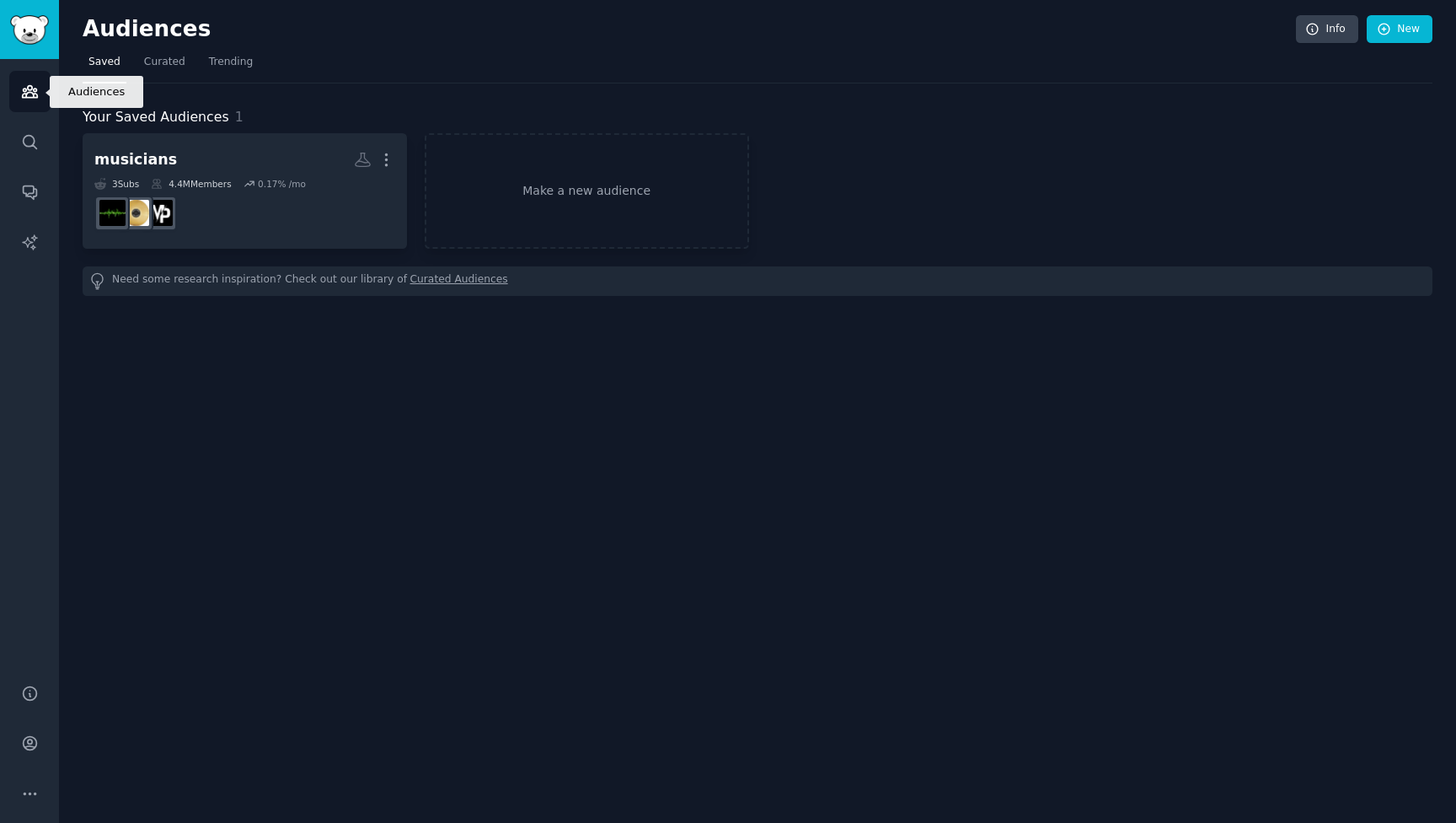
click at [32, 46] on link "Sidebar" at bounding box center [29, 29] width 59 height 59
click at [151, 72] on link "Curated" at bounding box center [165, 66] width 53 height 35
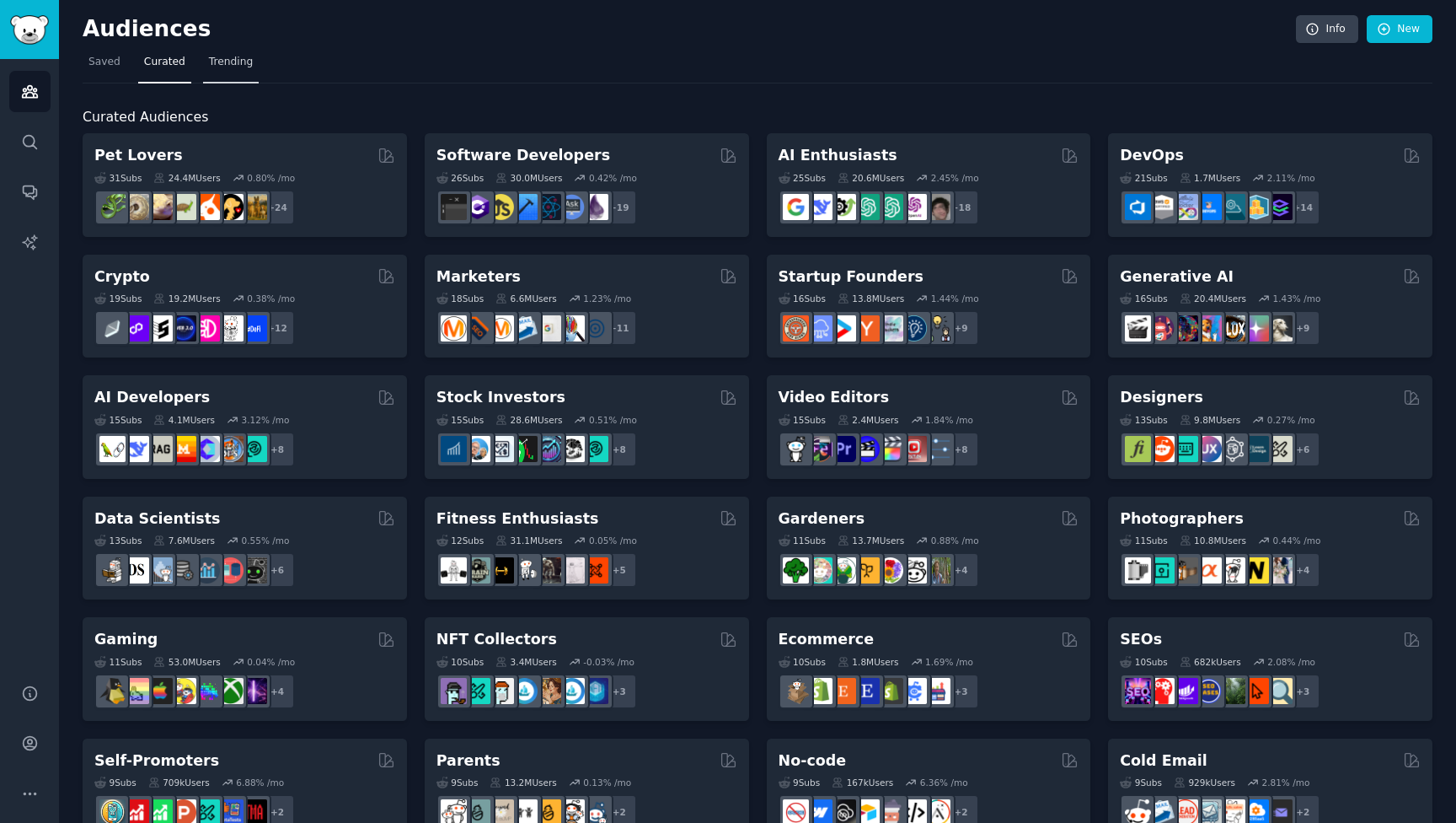
click at [216, 68] on span "Trending" at bounding box center [231, 63] width 44 height 16
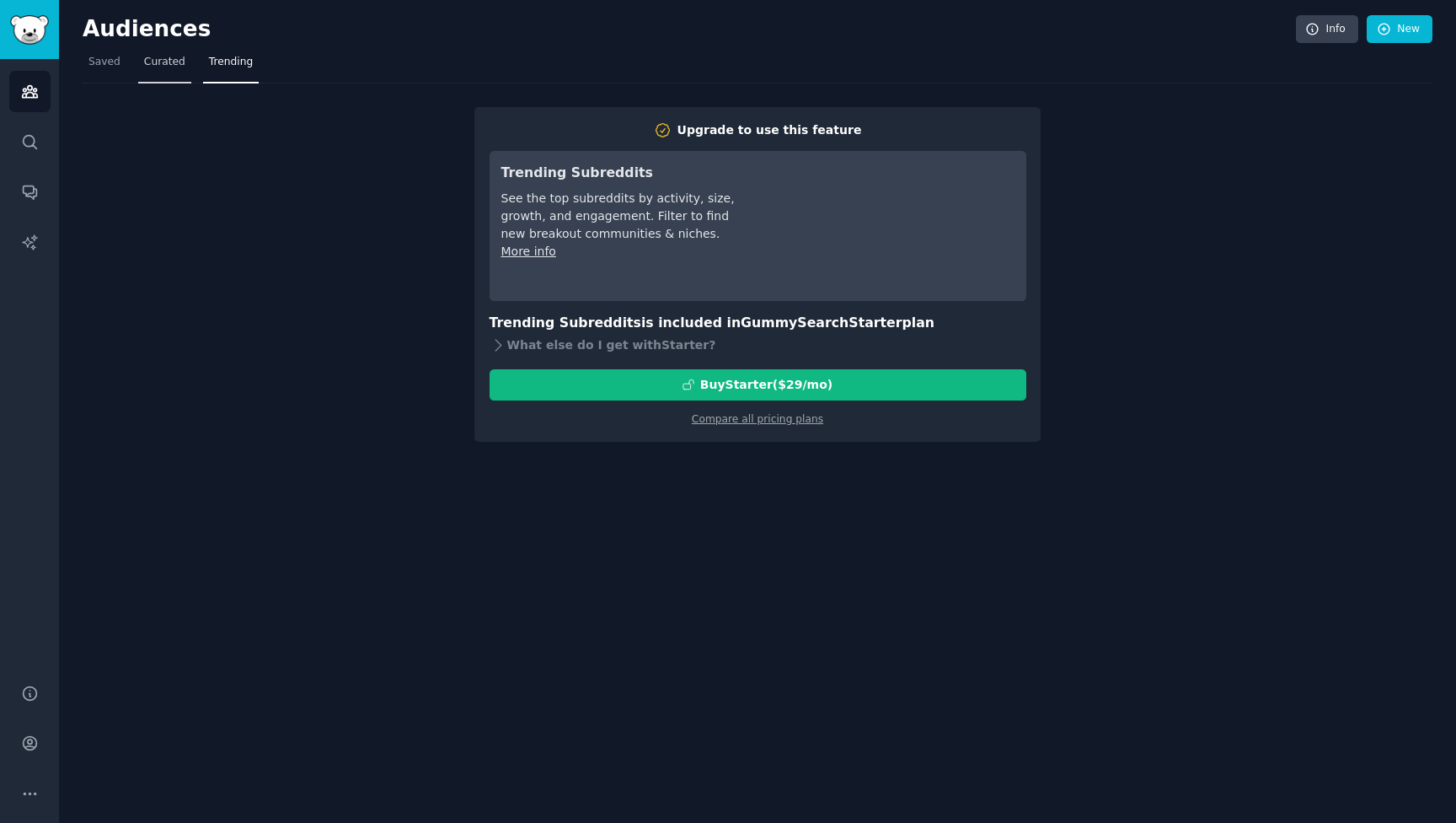
click at [165, 74] on link "Curated" at bounding box center [165, 66] width 53 height 35
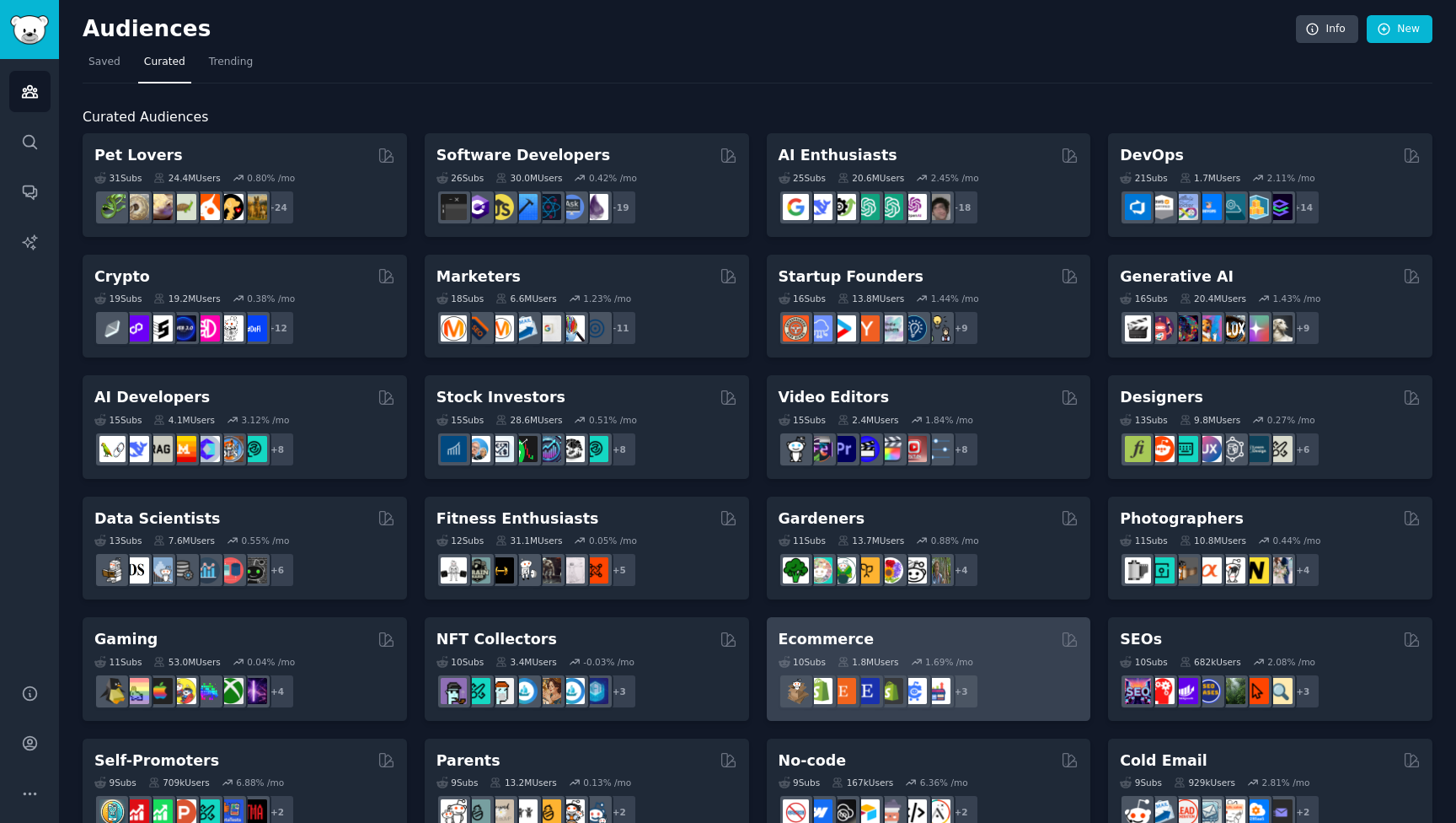
click at [864, 645] on div "Ecommerce" at bounding box center [928, 639] width 301 height 21
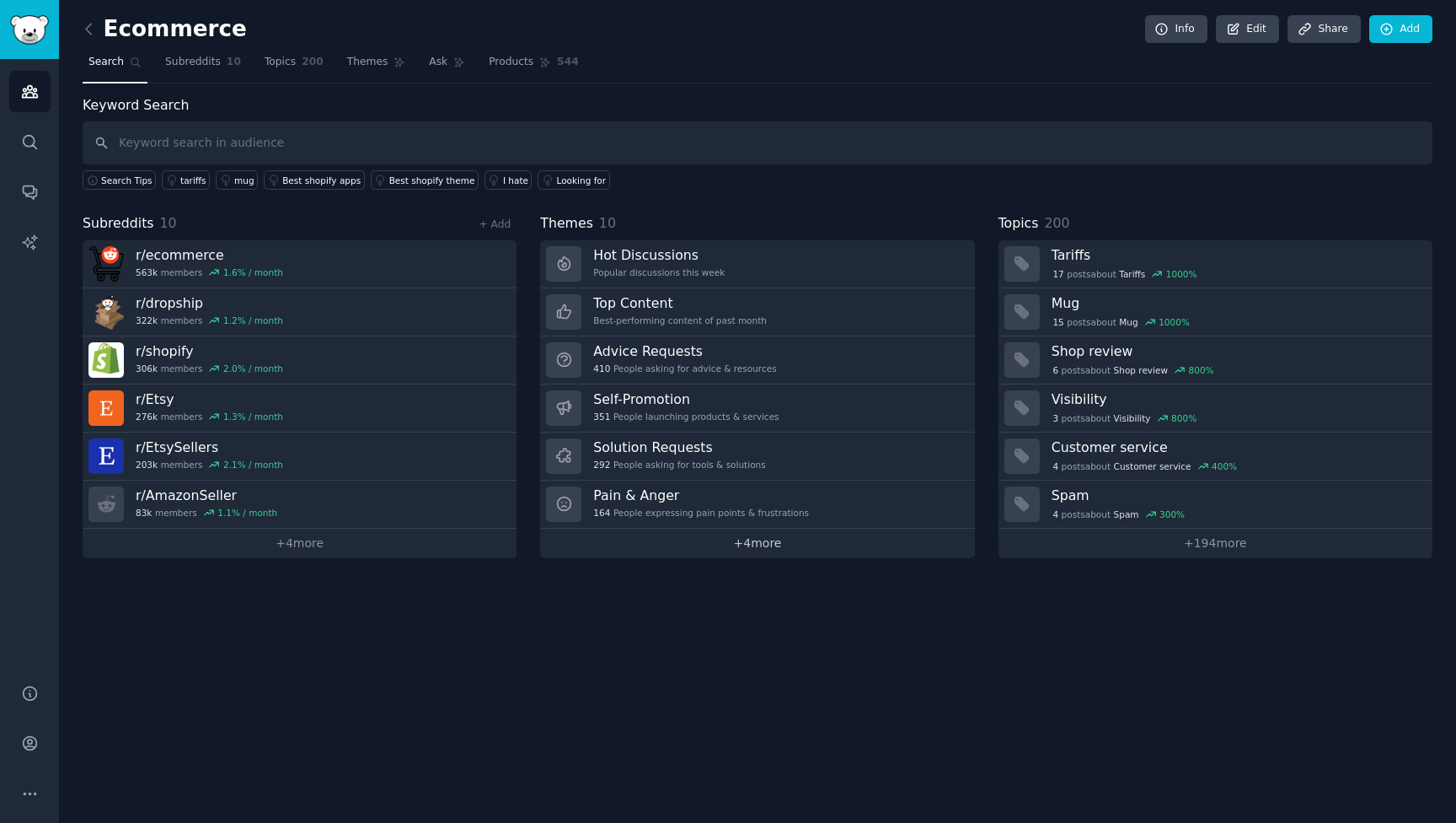
click at [745, 549] on link "+ 4 more" at bounding box center [757, 543] width 434 height 29
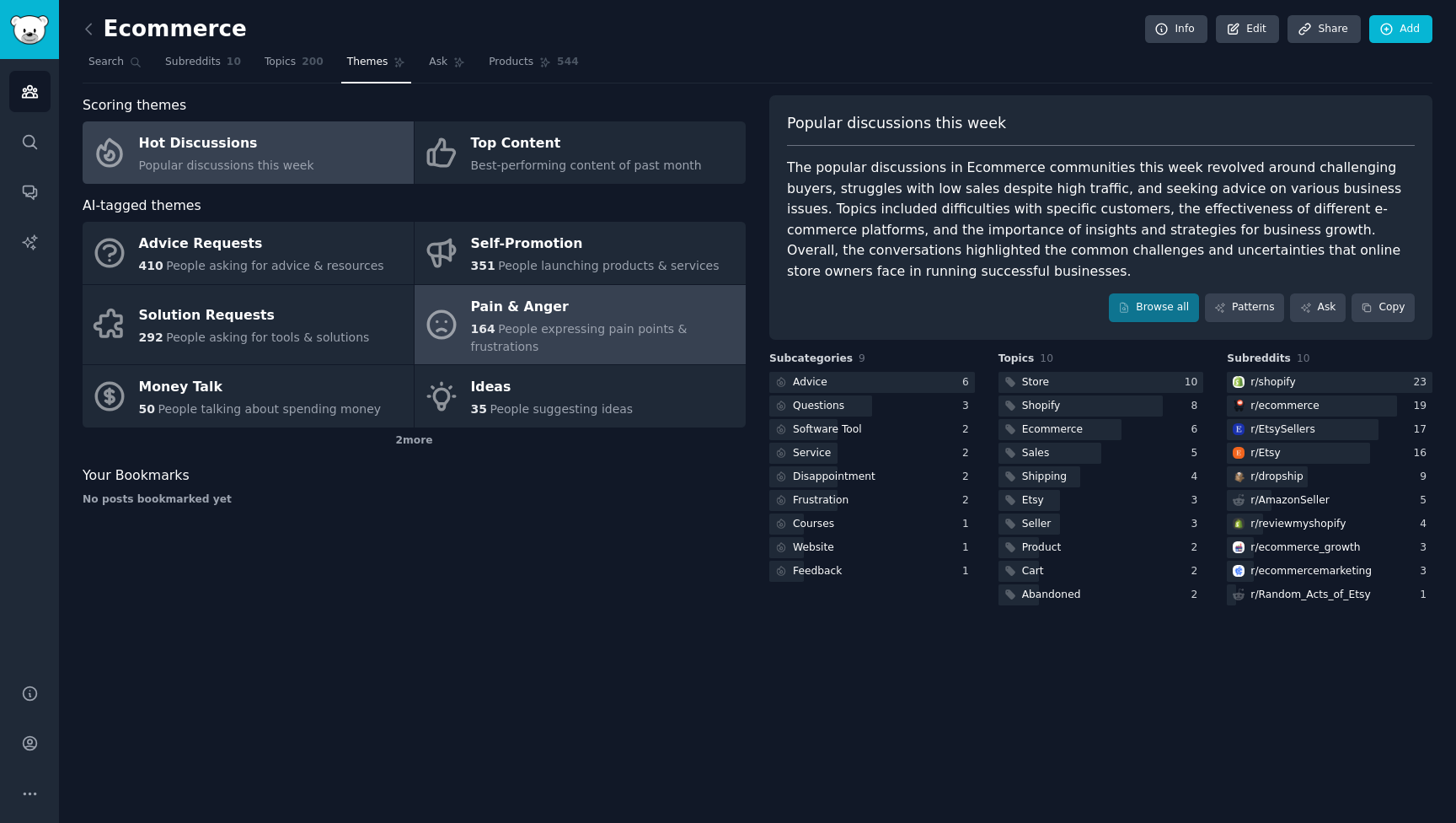
click at [607, 315] on div "Pain & Anger" at bounding box center [605, 306] width 267 height 27
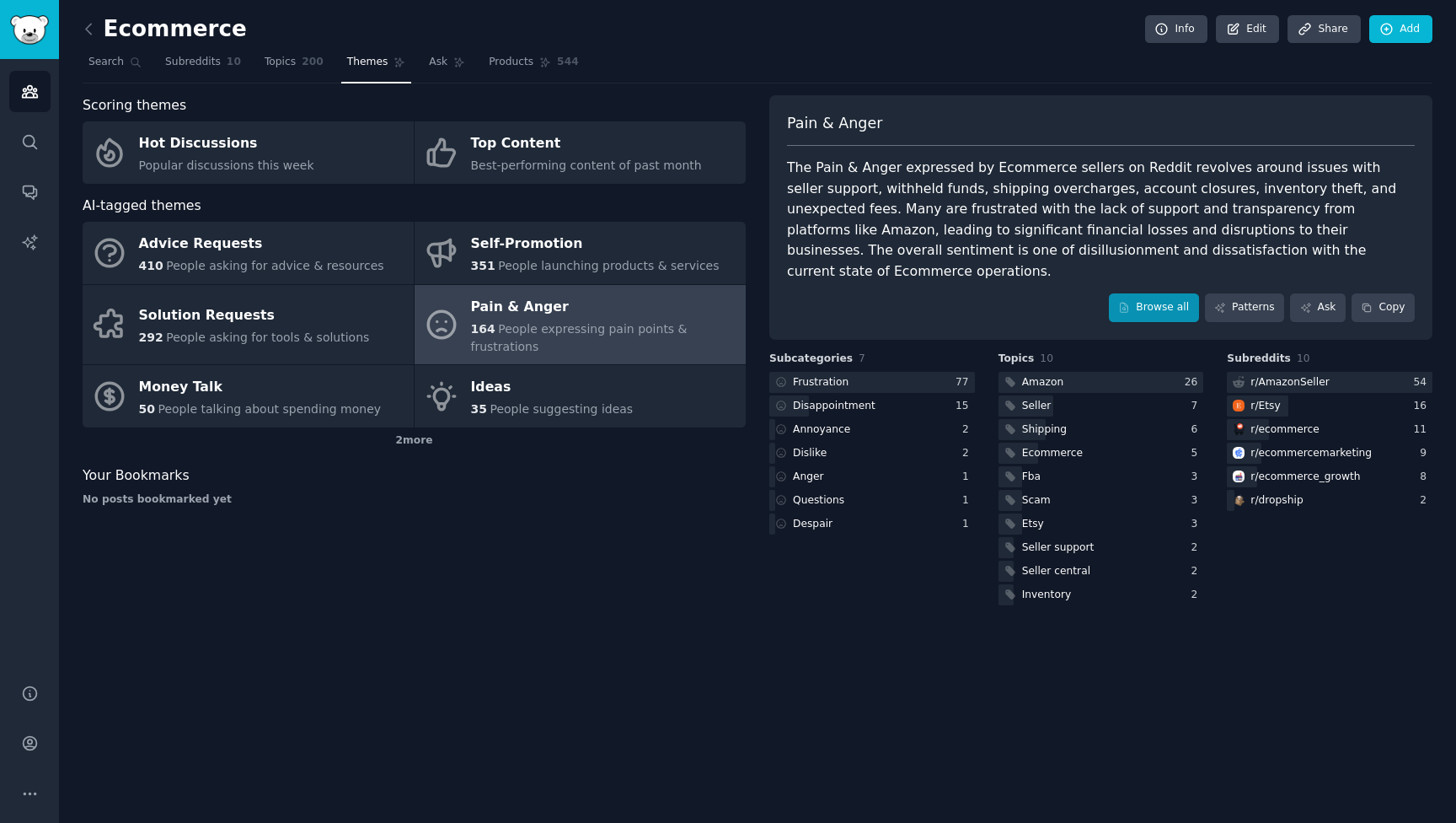
click at [1129, 303] on icon at bounding box center [1125, 307] width 7 height 9
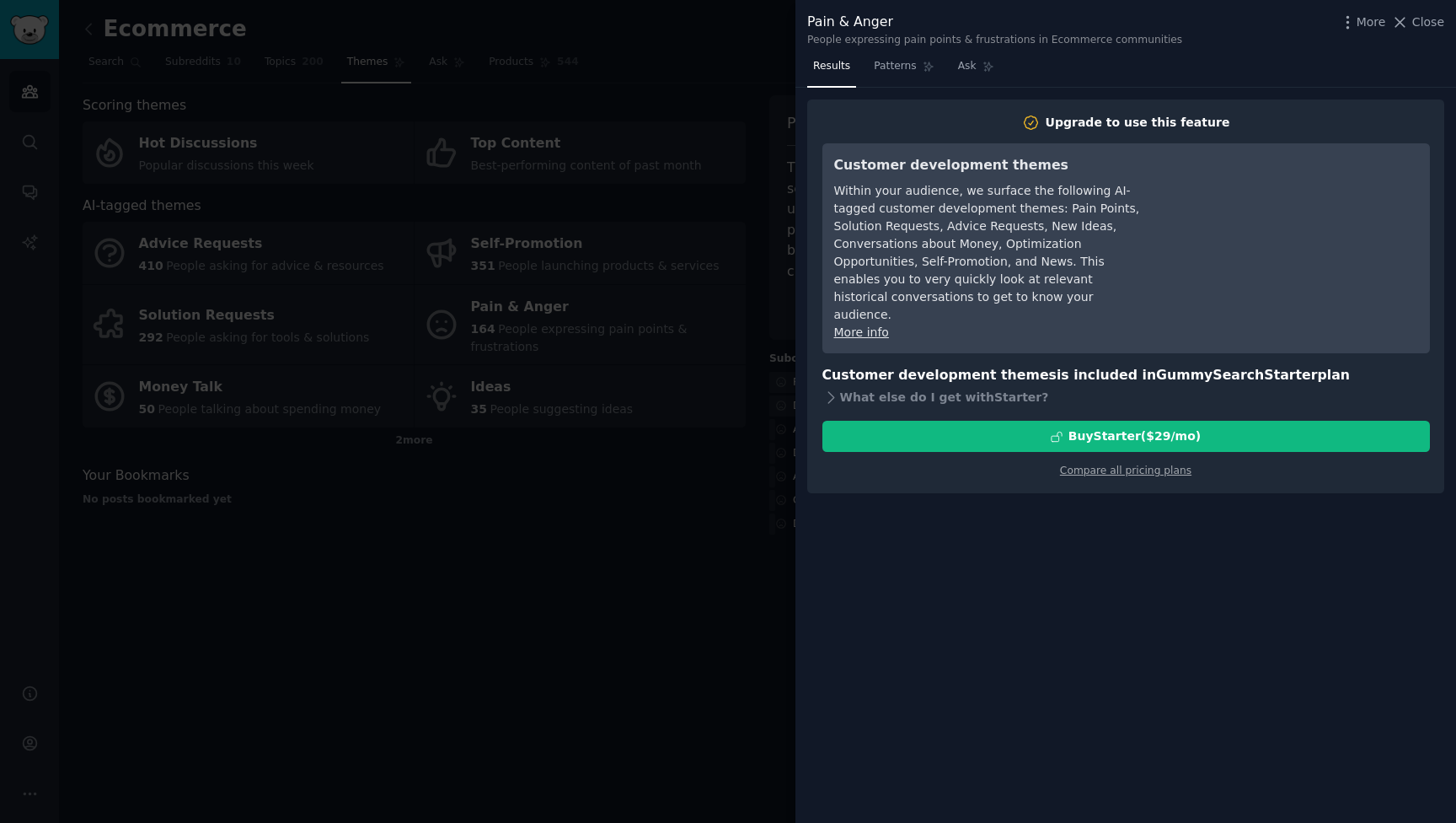
click at [659, 275] on div at bounding box center [728, 411] width 1456 height 823
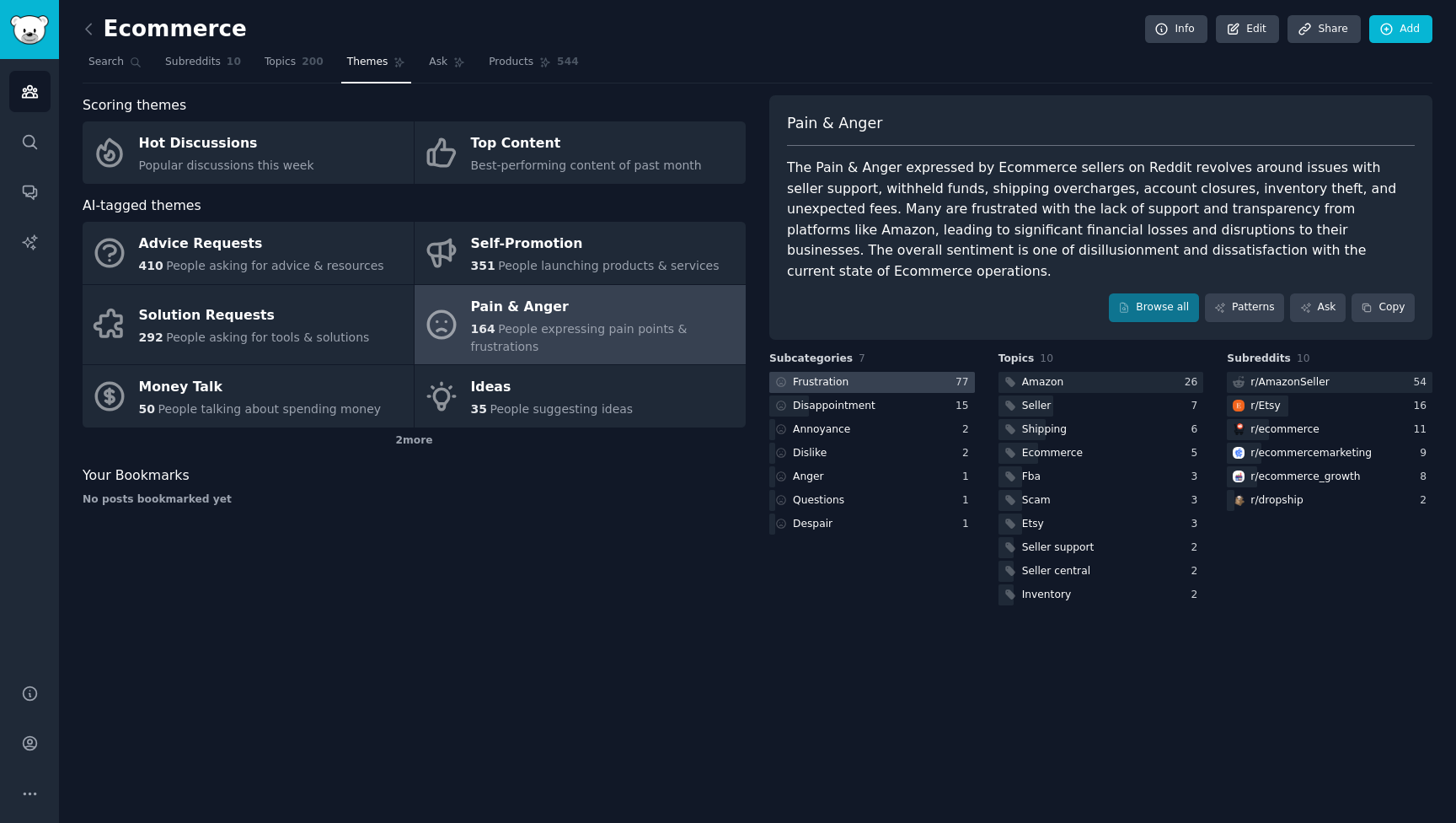
click at [841, 375] on div "Frustration" at bounding box center [821, 383] width 56 height 16
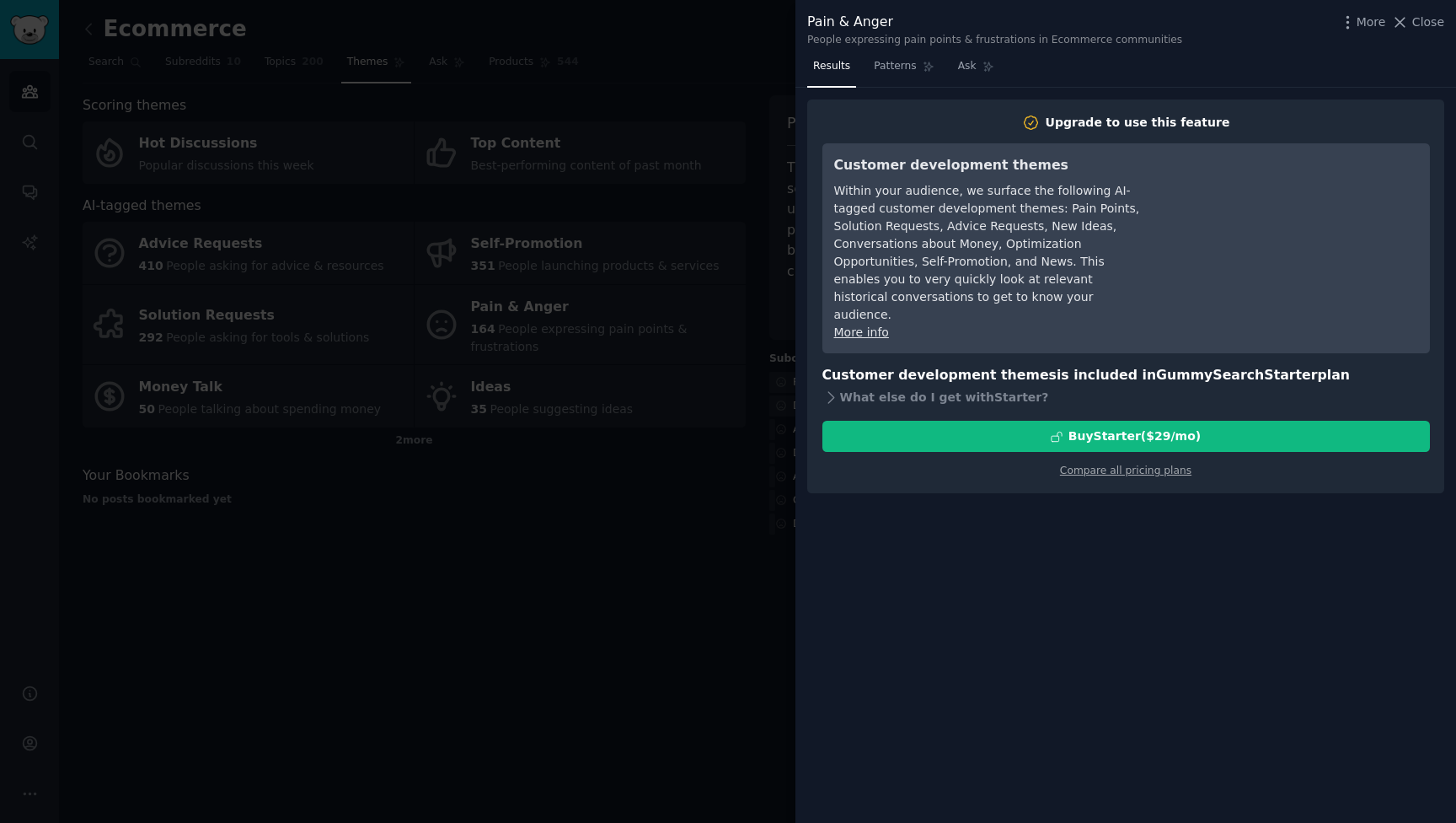
click at [717, 254] on div at bounding box center [728, 411] width 1456 height 823
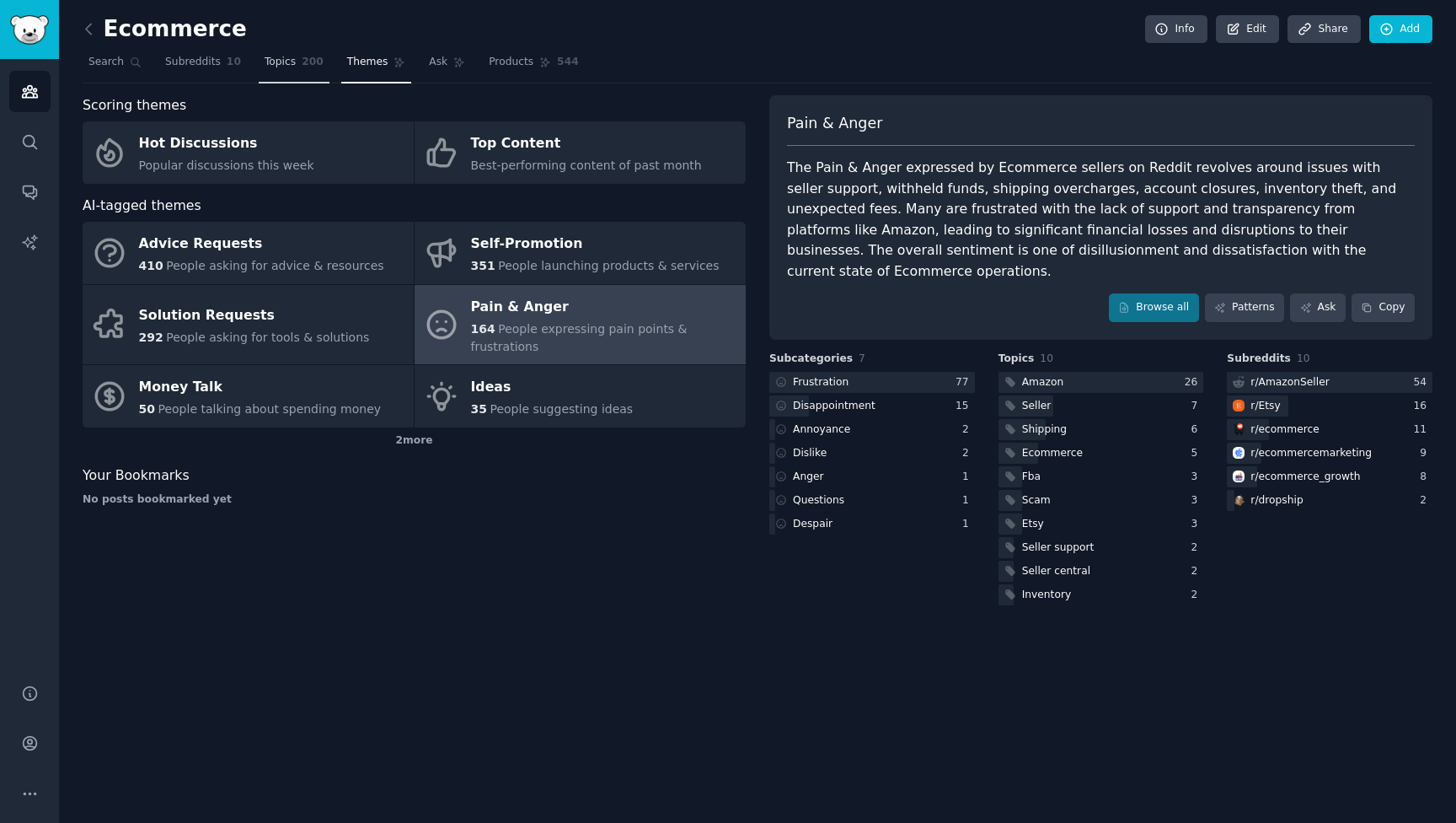
click at [299, 73] on link "Topics 200" at bounding box center [294, 66] width 71 height 35
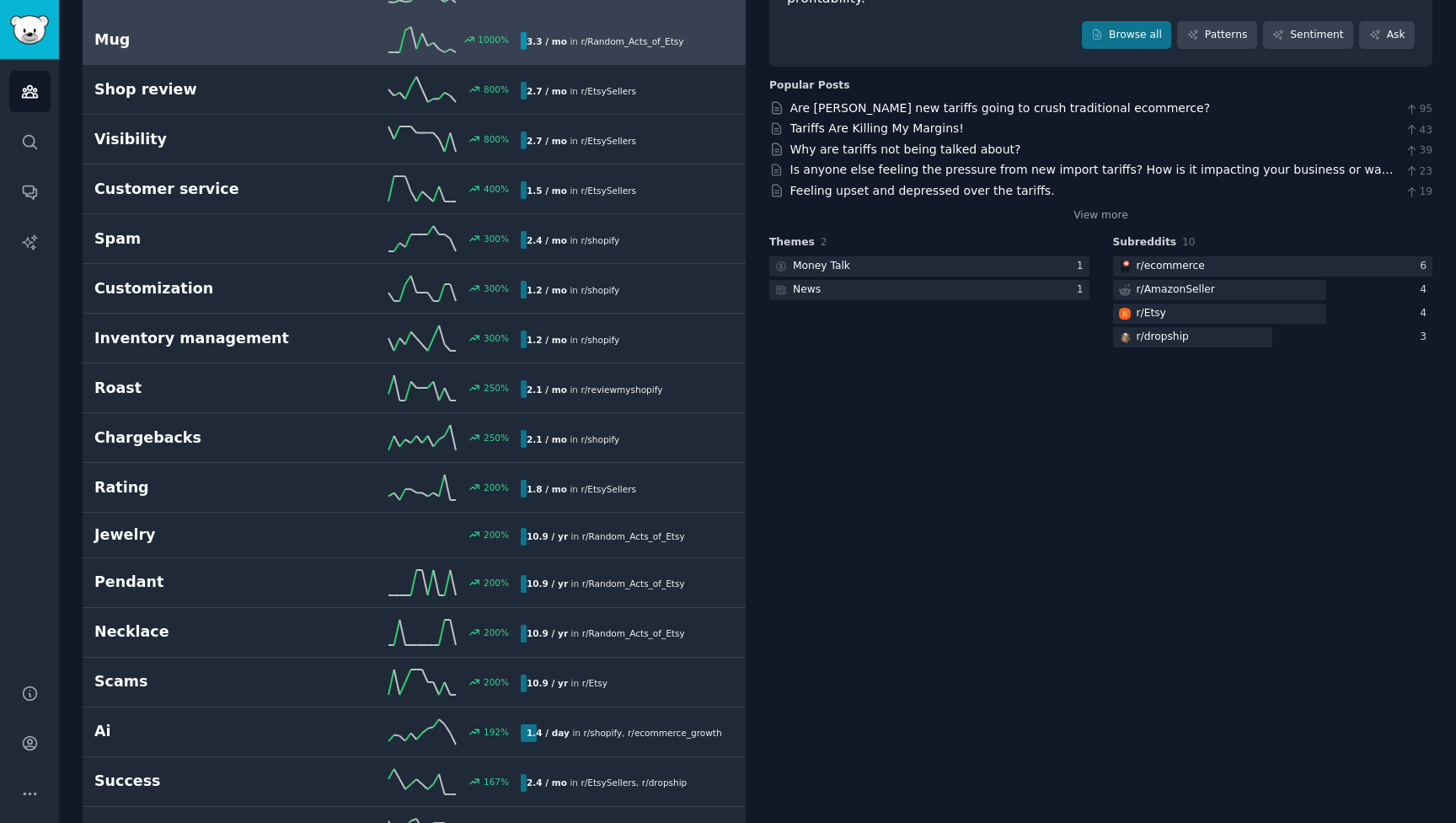
scroll to position [222, 0]
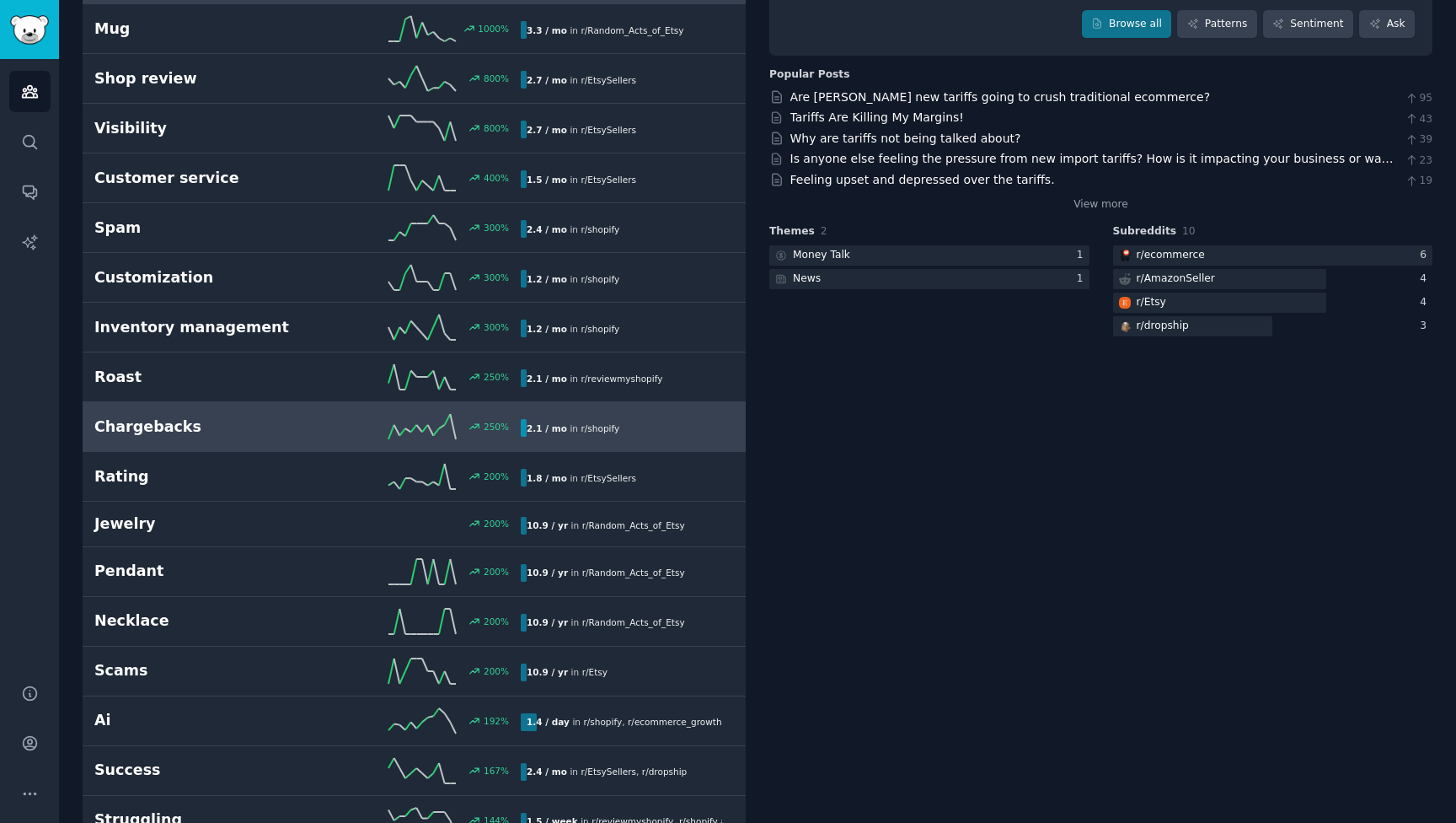
click at [317, 429] on div "250 %" at bounding box center [415, 427] width 213 height 26
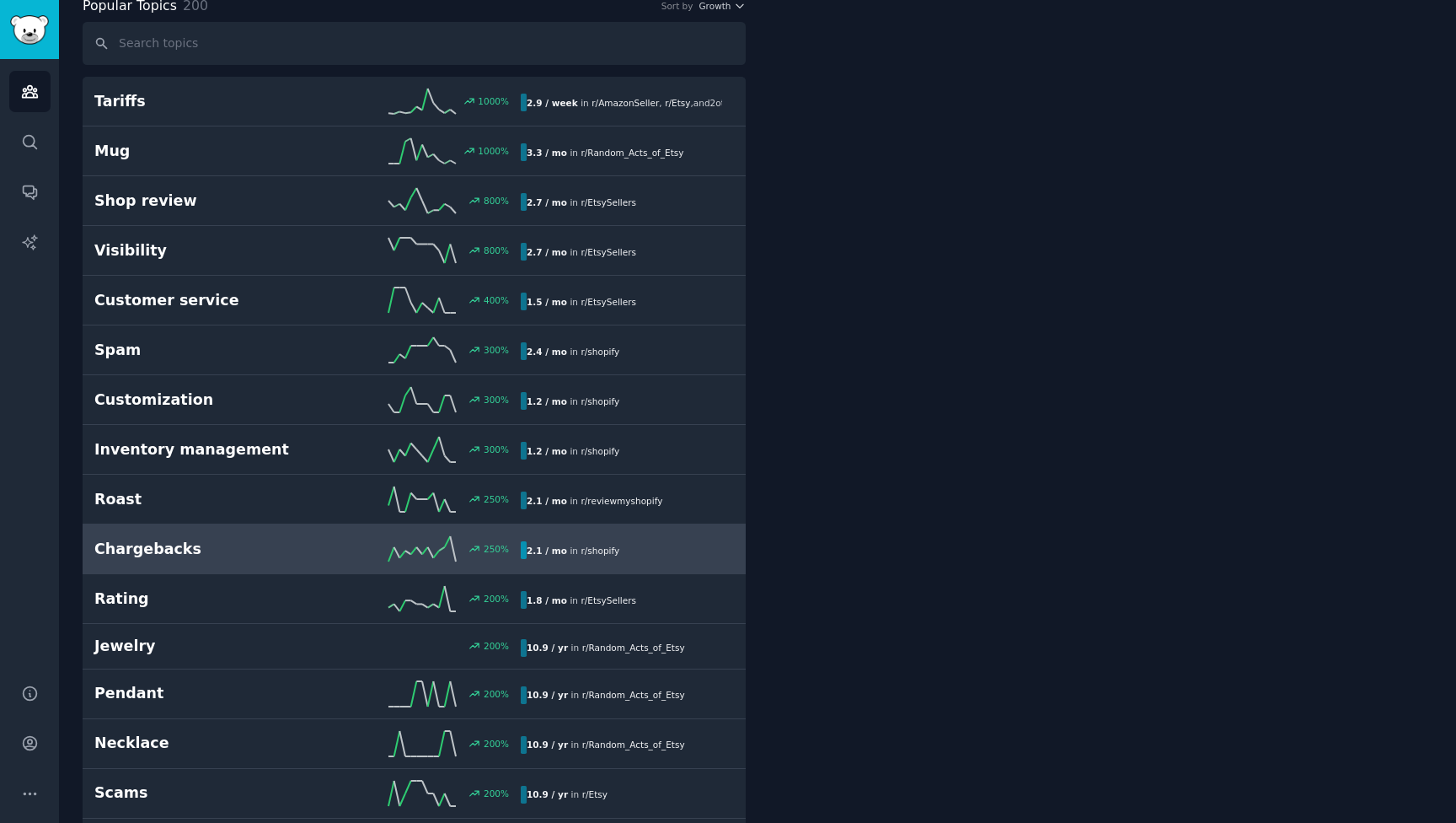
scroll to position [95, 0]
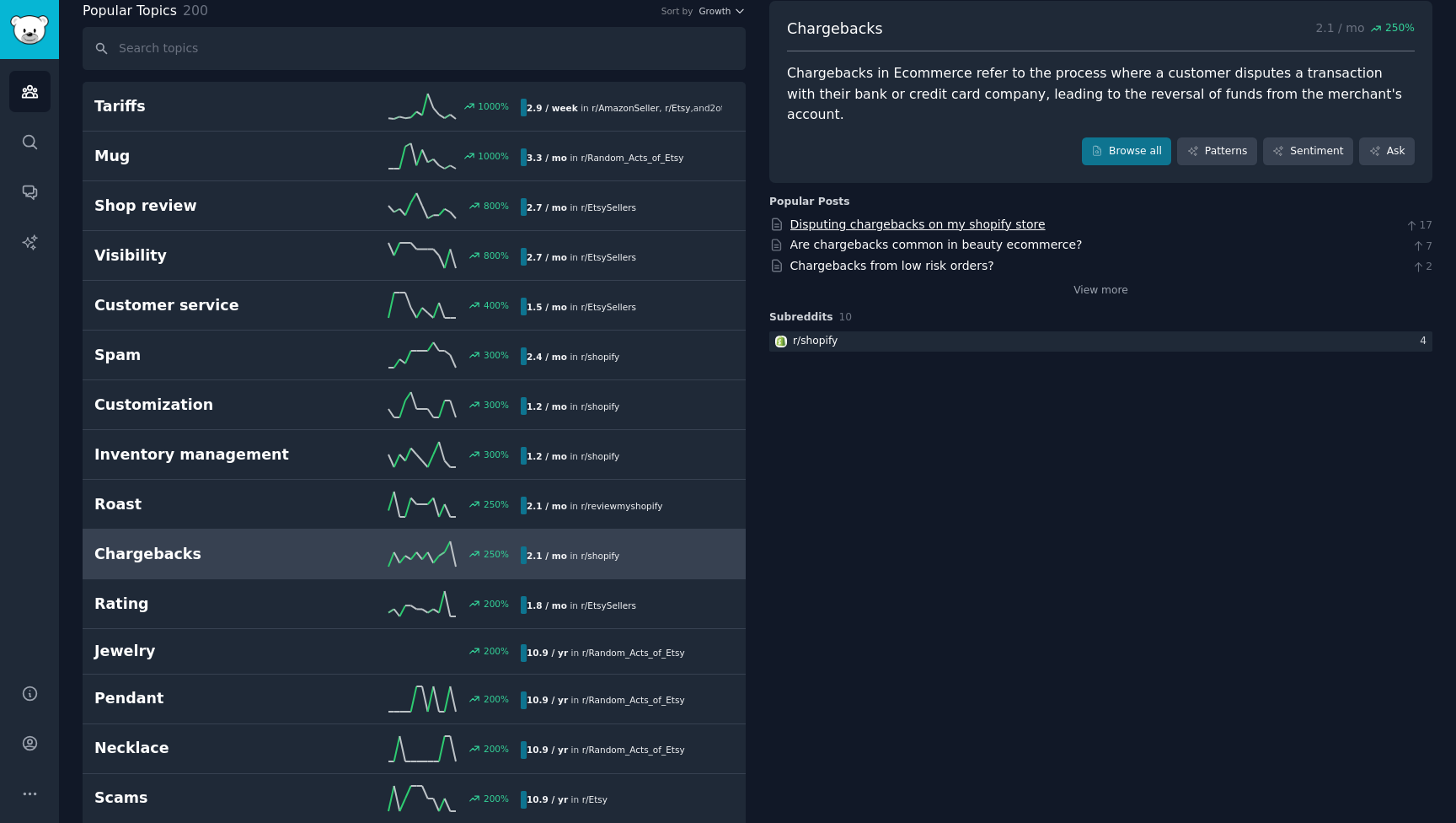
click at [830, 218] on link "Disputing chargebacks on my shopify store" at bounding box center [918, 224] width 256 height 14
